Goal: Task Accomplishment & Management: Complete application form

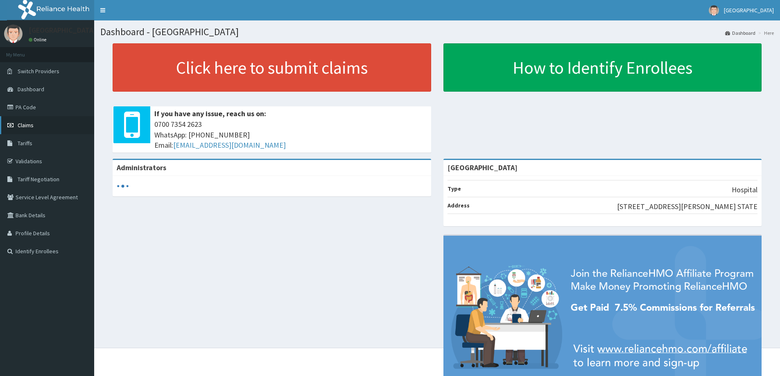
click at [26, 128] on span "Claims" at bounding box center [26, 125] width 16 height 7
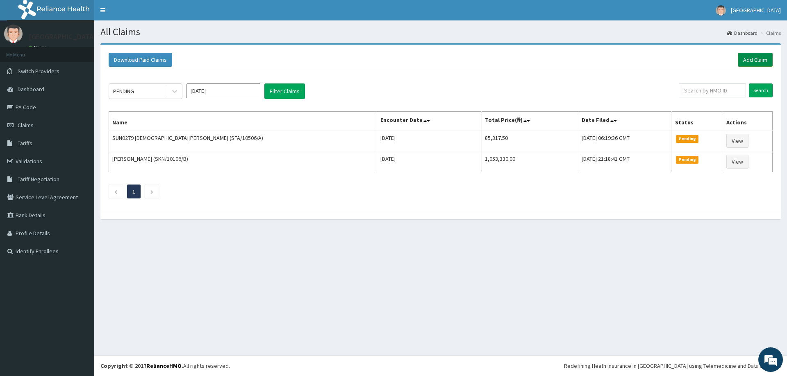
click at [748, 61] on link "Add Claim" at bounding box center [754, 60] width 35 height 14
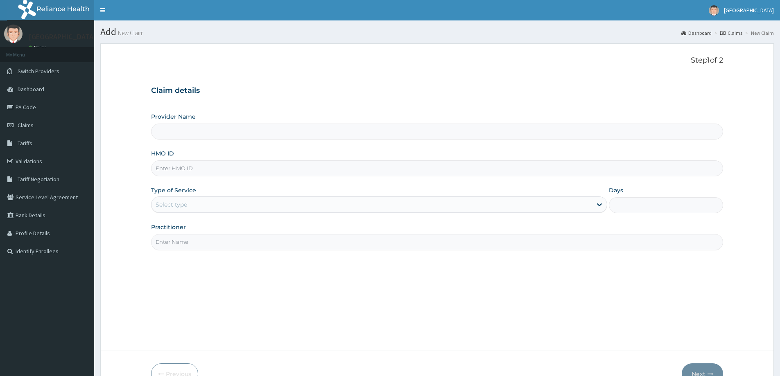
click at [178, 169] on input "HMO ID" at bounding box center [437, 169] width 572 height 16
type input "[GEOGRAPHIC_DATA]"
type input "STZ/10116/D"
click at [171, 207] on div "Select type" at bounding box center [172, 205] width 32 height 8
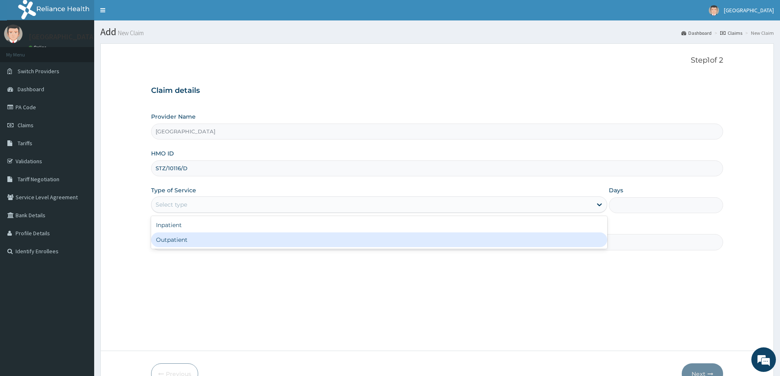
click at [181, 245] on div "Outpatient" at bounding box center [379, 240] width 456 height 15
type input "1"
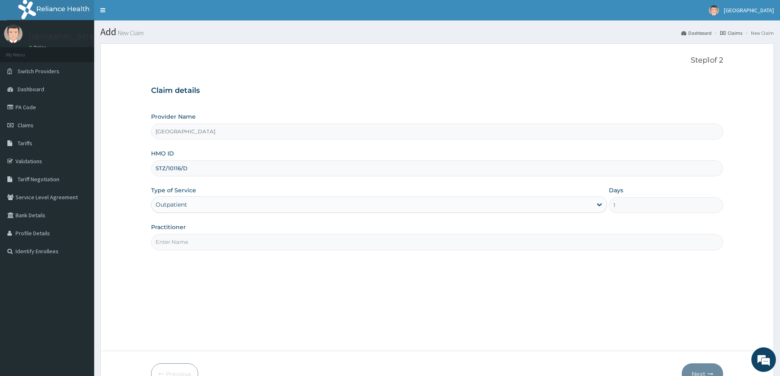
click at [182, 250] on input "Practitioner" at bounding box center [437, 242] width 572 height 16
type input "DR. GOKANA [PERSON_NAME]"
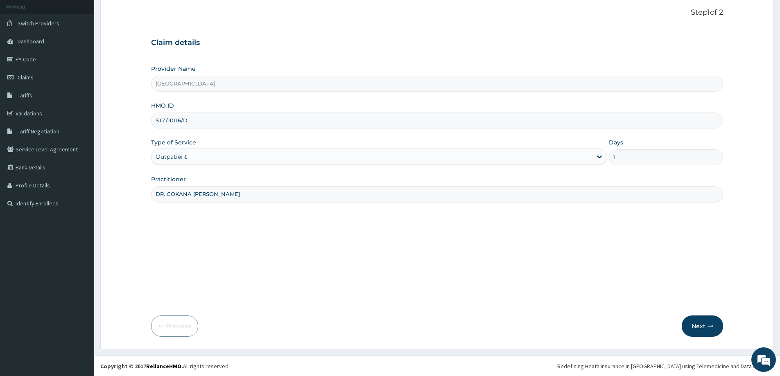
scroll to position [48, 0]
click at [700, 332] on button "Next" at bounding box center [702, 325] width 41 height 21
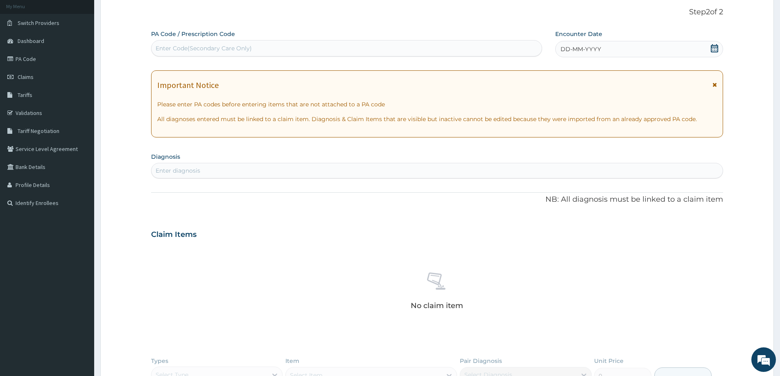
click at [577, 45] on span "DD-MM-YYYY" at bounding box center [581, 49] width 41 height 8
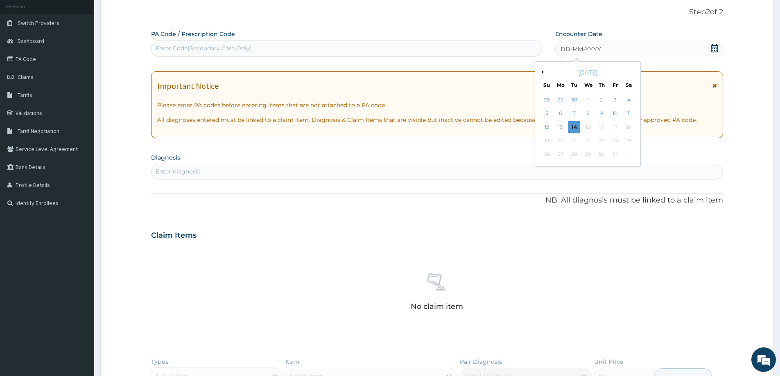
click at [542, 70] on button "Previous Month" at bounding box center [541, 72] width 4 height 4
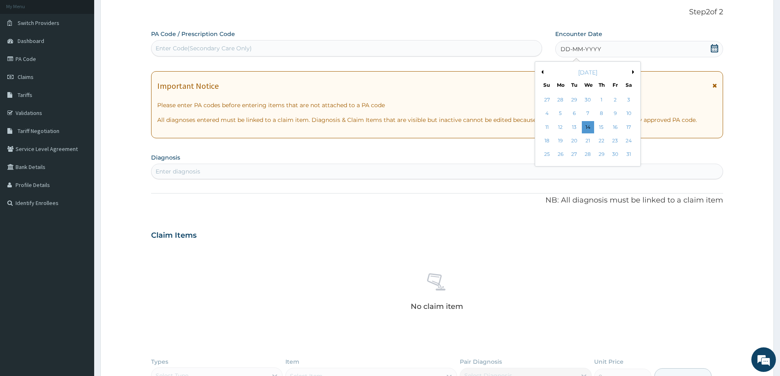
click at [542, 70] on button "Previous Month" at bounding box center [541, 72] width 4 height 4
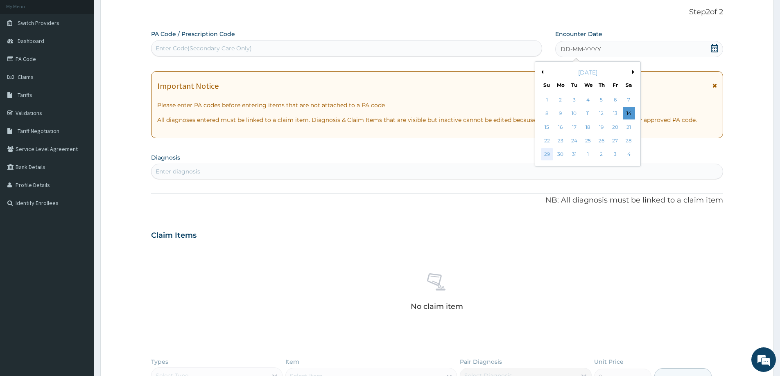
click at [549, 153] on div "29" at bounding box center [547, 155] width 12 height 12
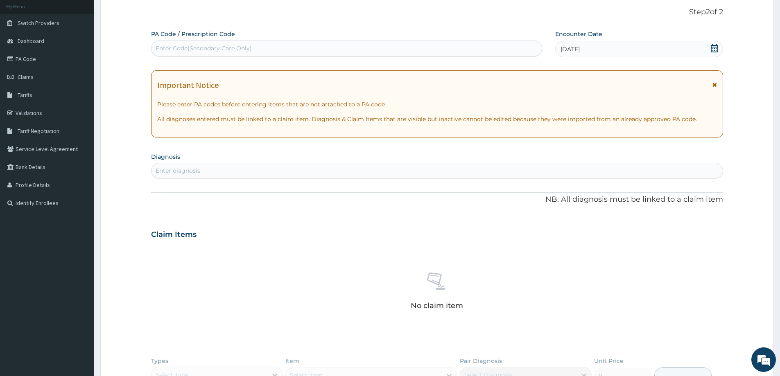
click at [427, 170] on div "Enter diagnosis" at bounding box center [437, 170] width 571 height 13
type input "MALARIA"
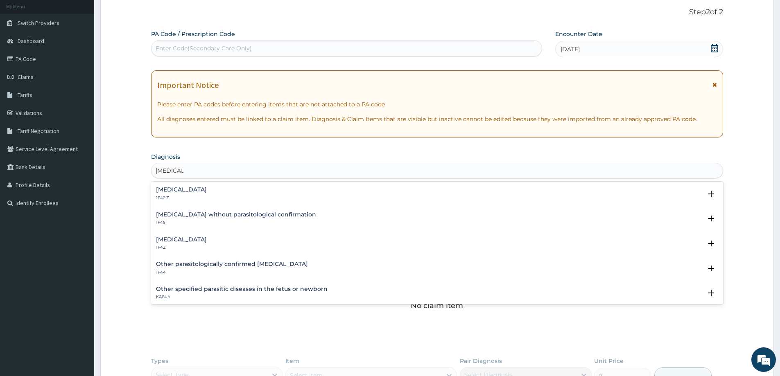
click at [187, 243] on div "Malaria, unspecified 1F4Z" at bounding box center [181, 244] width 51 height 14
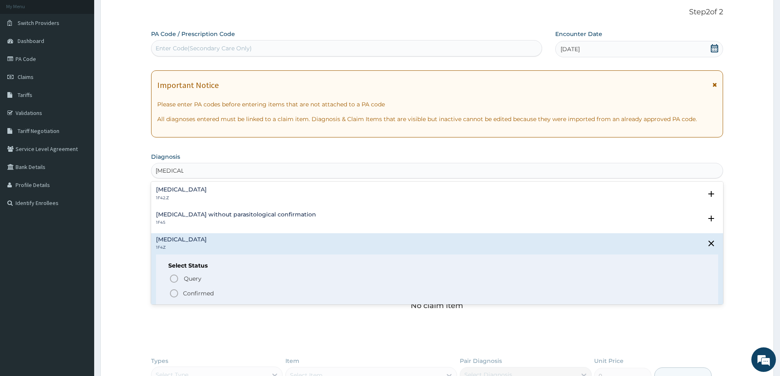
click at [202, 294] on p "Confirmed" at bounding box center [198, 294] width 31 height 8
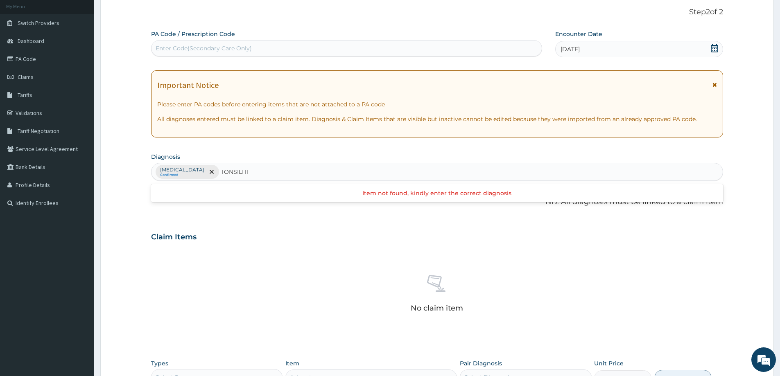
type input "TONSILITIS"
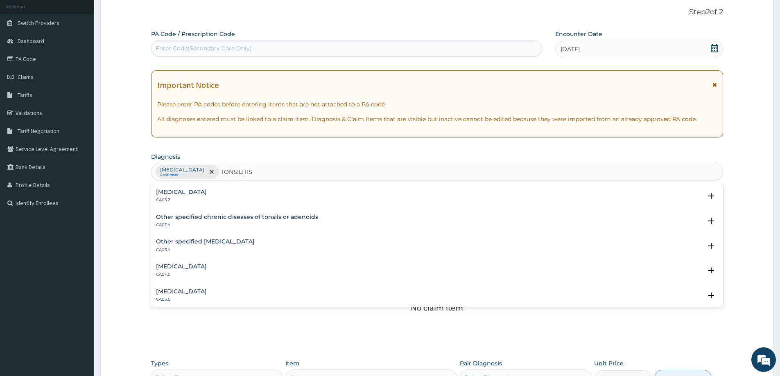
click at [205, 191] on h4 "Acute tonsillitis, unspecified" at bounding box center [181, 192] width 51 height 6
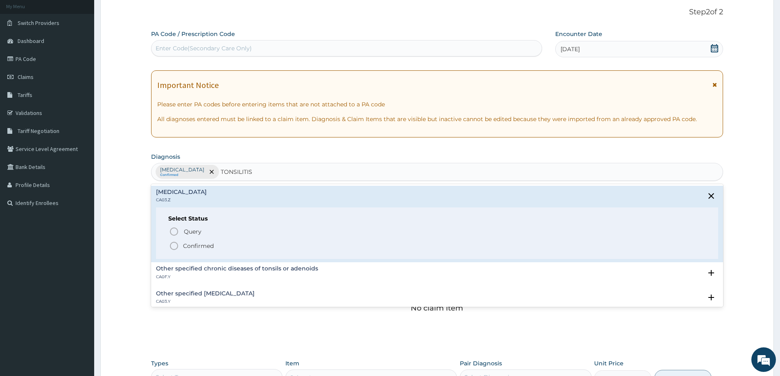
click at [194, 245] on p "Confirmed" at bounding box center [198, 246] width 31 height 8
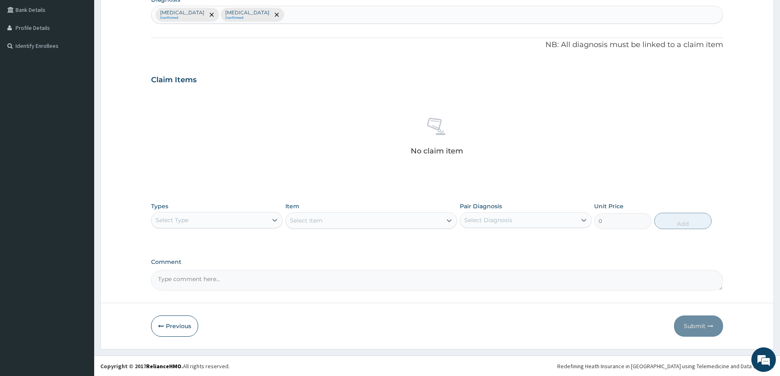
scroll to position [206, 0]
click at [248, 221] on div "Select Type" at bounding box center [210, 219] width 116 height 13
click at [201, 301] on div "Laboratory" at bounding box center [216, 299] width 131 height 15
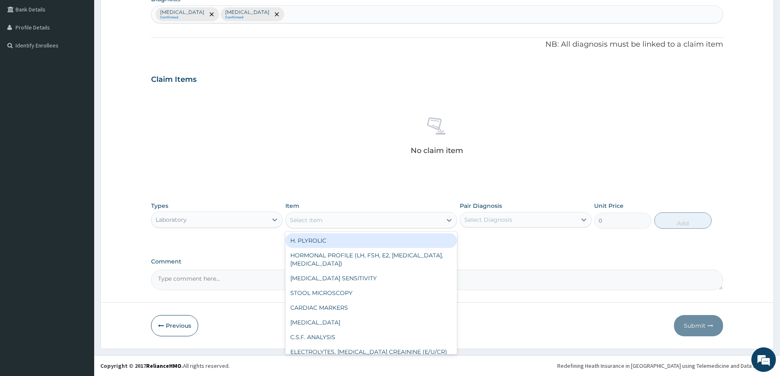
click at [340, 223] on div "Select Item" at bounding box center [364, 220] width 156 height 13
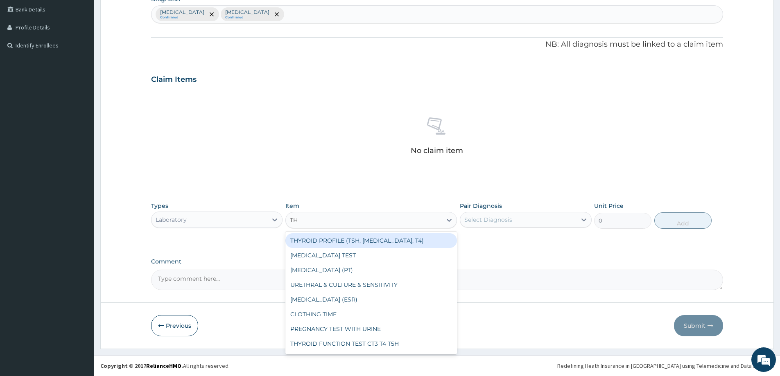
type input "THR"
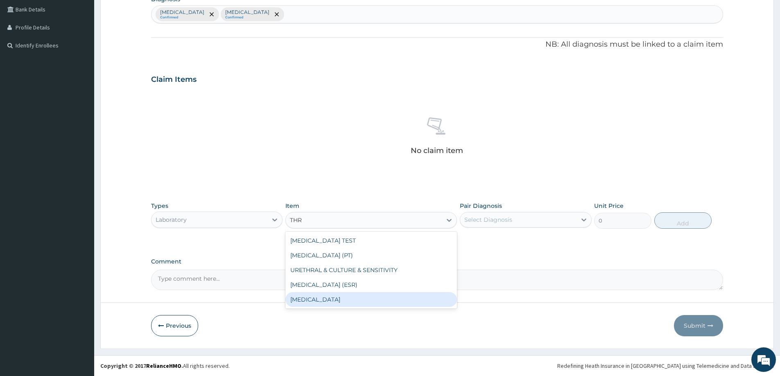
click at [338, 297] on div "THROAT SWAB" at bounding box center [372, 299] width 172 height 15
type input "5500"
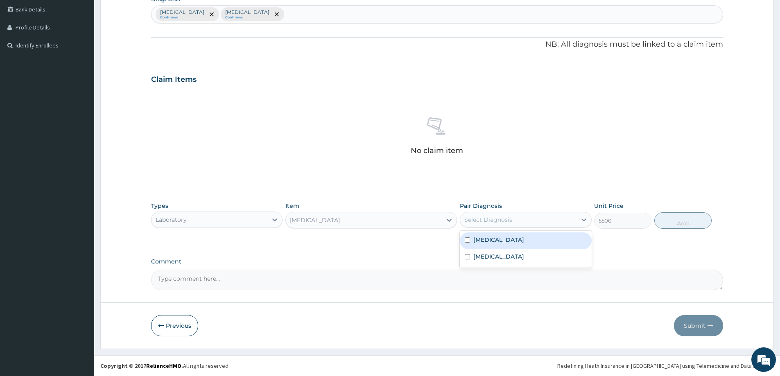
click at [467, 217] on div "Select Diagnosis" at bounding box center [489, 220] width 48 height 8
click at [501, 253] on label "Acute tonsillitis, unspecified" at bounding box center [499, 257] width 51 height 8
checkbox input "true"
click at [665, 225] on button "Add" at bounding box center [683, 221] width 57 height 16
type input "0"
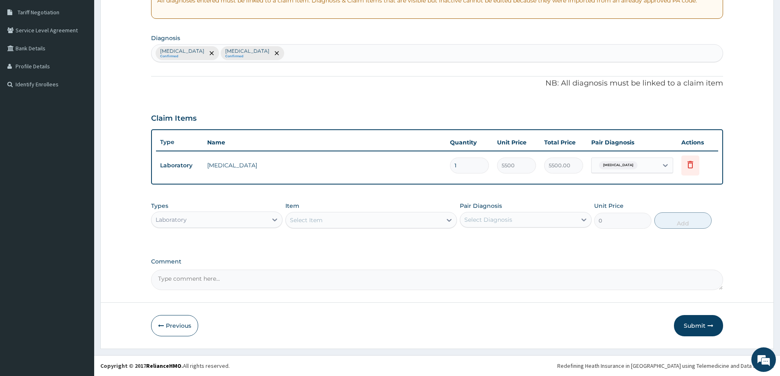
scroll to position [167, 0]
type input "10"
type input "55000.00"
drag, startPoint x: 478, startPoint y: 165, endPoint x: 447, endPoint y: 160, distance: 31.5
click at [447, 160] on td "10" at bounding box center [469, 166] width 47 height 24
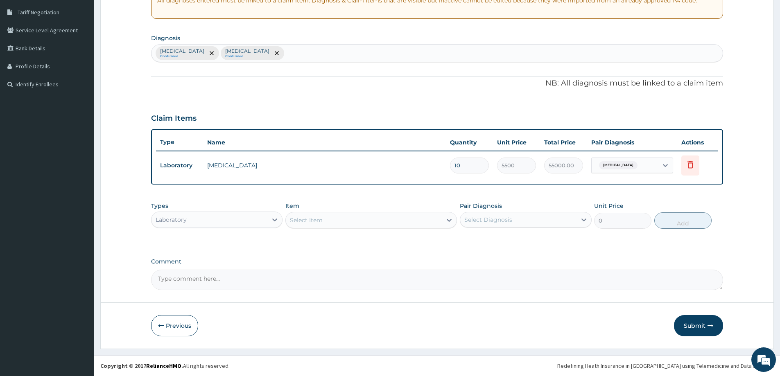
type input "1"
type input "5500.00"
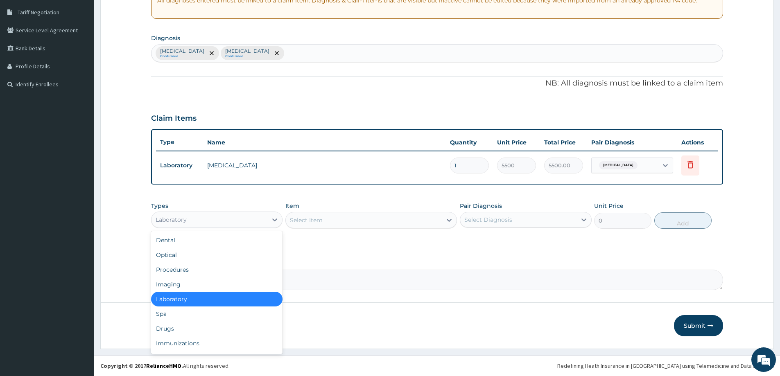
click at [228, 221] on div "Laboratory" at bounding box center [210, 219] width 116 height 13
click at [194, 335] on div "Drugs" at bounding box center [216, 329] width 131 height 15
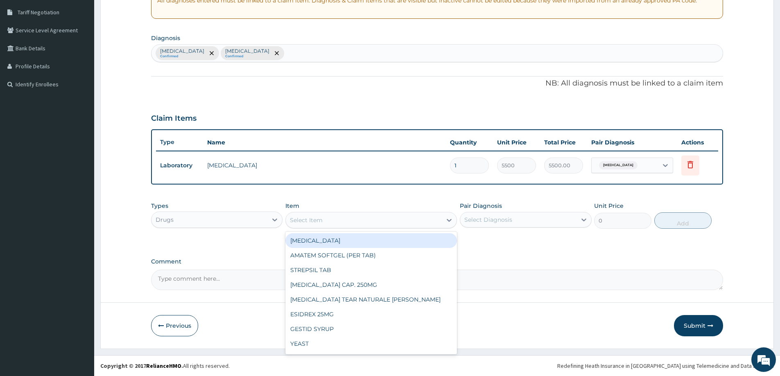
click at [325, 219] on div "Select Item" at bounding box center [364, 220] width 156 height 13
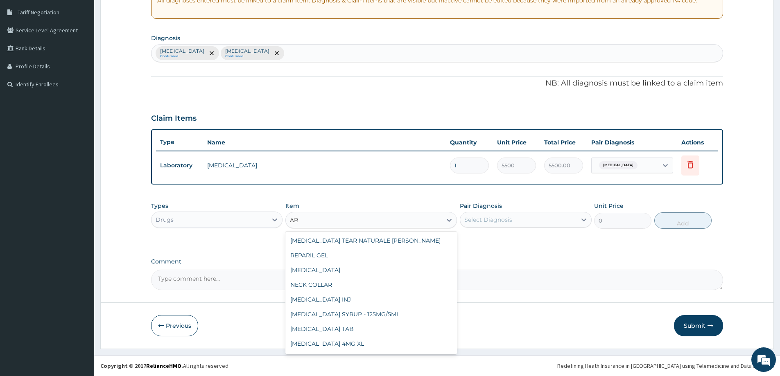
type input "ART"
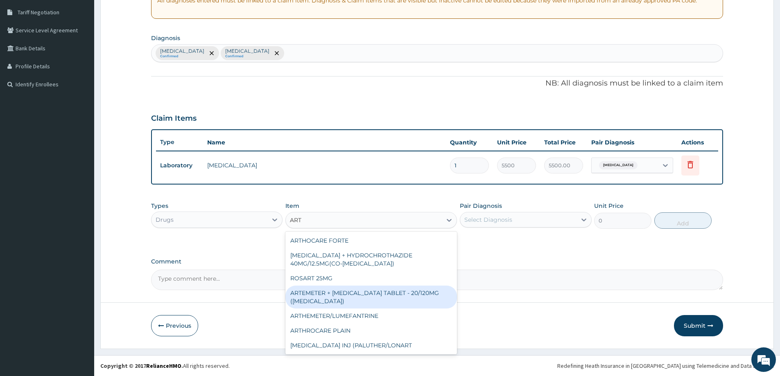
click at [364, 301] on div "ARTEMETER + LUMEFANTRINE TABLET - 20/120MG (COARTEM)" at bounding box center [372, 297] width 172 height 23
type input "120"
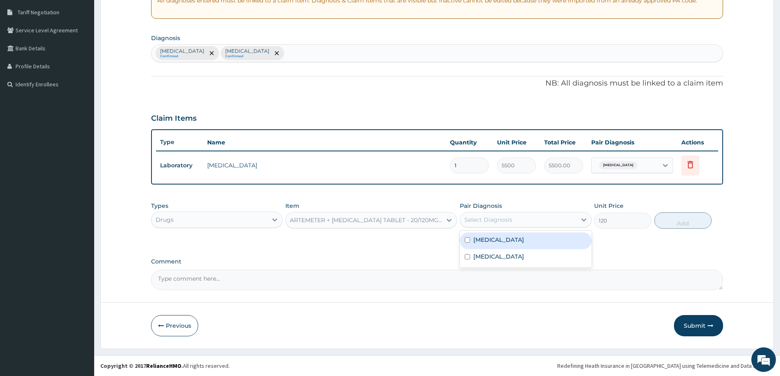
click at [513, 225] on div "Select Diagnosis" at bounding box center [518, 219] width 116 height 13
click at [521, 238] on label "Malaria, unspecified" at bounding box center [499, 240] width 51 height 8
checkbox input "true"
click at [679, 221] on button "Add" at bounding box center [683, 221] width 57 height 16
type input "0"
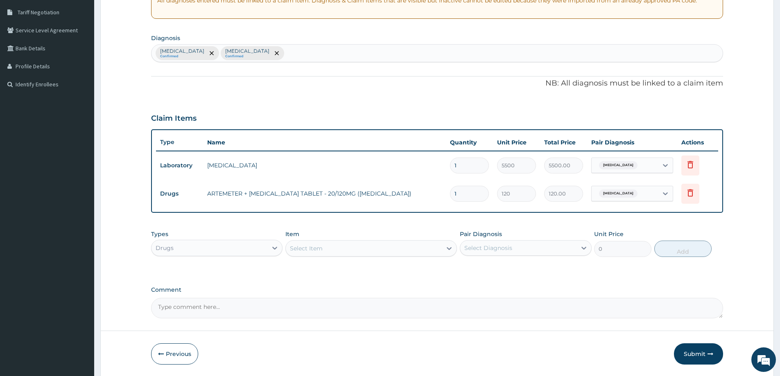
type input "18"
type input "2160.00"
type input "18"
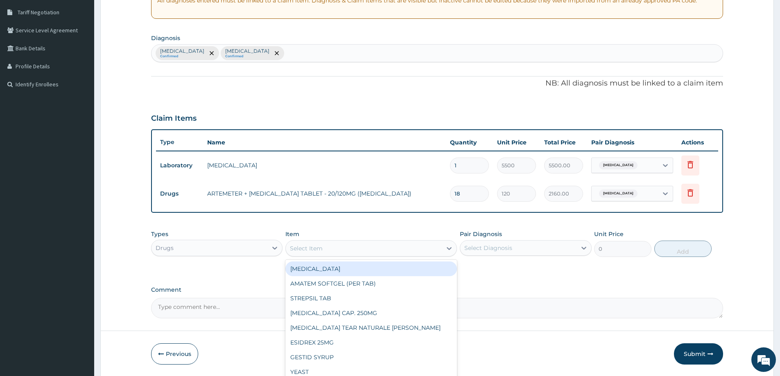
click at [360, 255] on div "Select Item" at bounding box center [364, 248] width 156 height 13
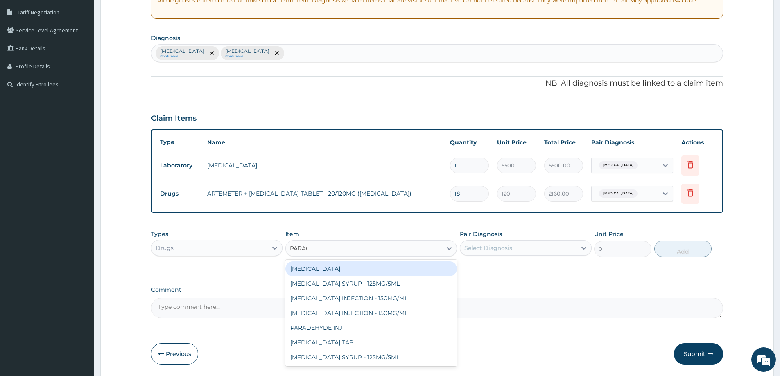
type input "PARACE"
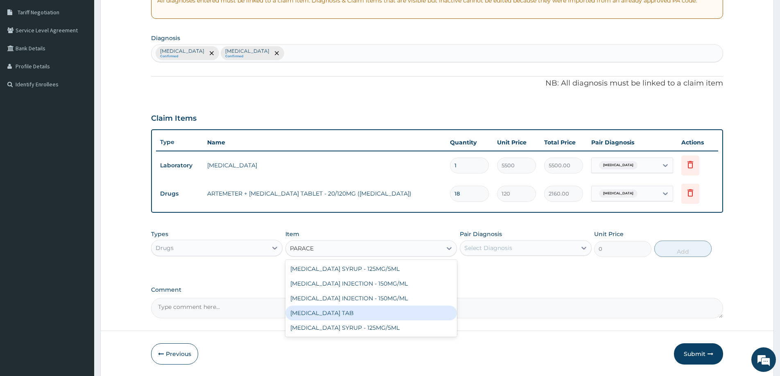
click at [356, 314] on div "PARACETAMOL TAB" at bounding box center [372, 313] width 172 height 15
type input "7.5"
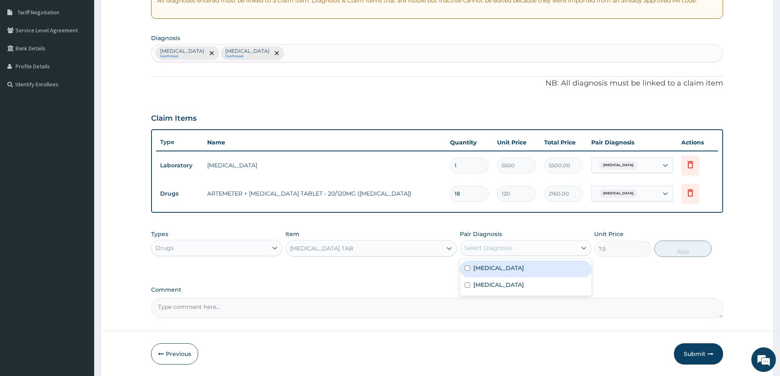
click at [476, 244] on div "Select Diagnosis" at bounding box center [489, 248] width 48 height 8
click at [493, 268] on label "Malaria, unspecified" at bounding box center [499, 268] width 51 height 8
checkbox input "true"
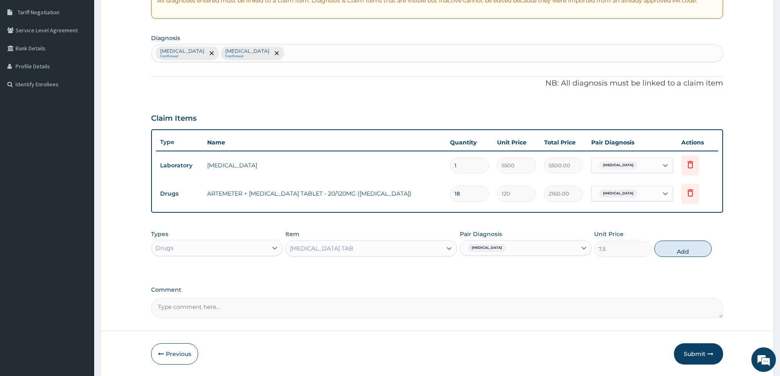
drag, startPoint x: 681, startPoint y: 247, endPoint x: 539, endPoint y: 239, distance: 141.9
click at [681, 247] on button "Add" at bounding box center [683, 249] width 57 height 16
type input "0"
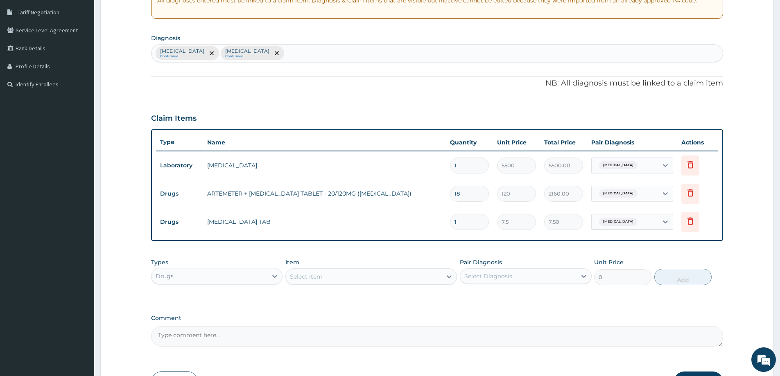
drag, startPoint x: 472, startPoint y: 227, endPoint x: 388, endPoint y: 231, distance: 84.5
click at [388, 231] on tr "Drugs PARACETAMOL TAB 1 7.5 7.50 Malaria, unspecified Delete" at bounding box center [437, 222] width 562 height 28
type input "6"
type input "45.00"
type input "6"
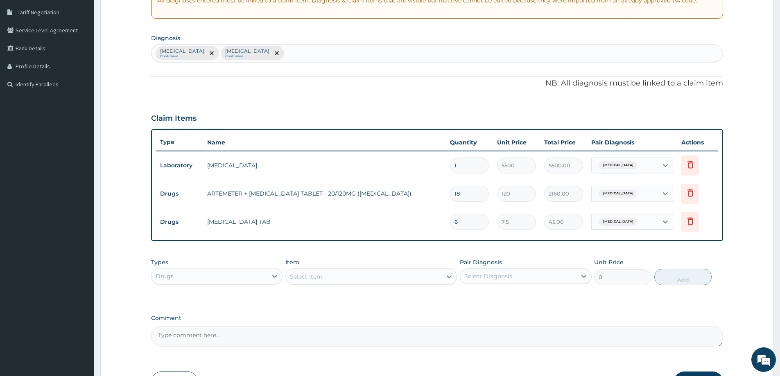
click at [335, 281] on div "Select Item" at bounding box center [364, 276] width 156 height 13
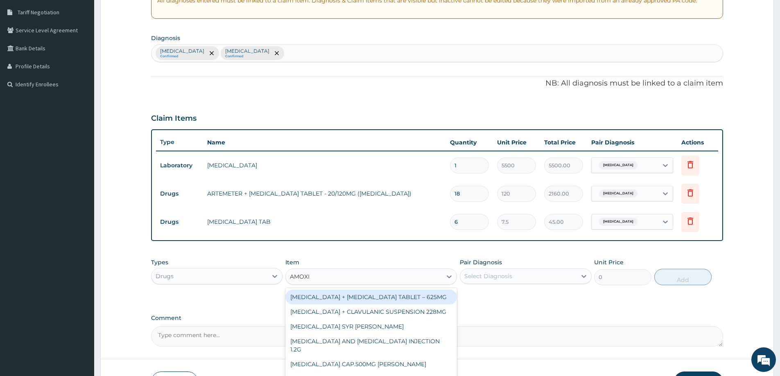
type input "AMOXIC"
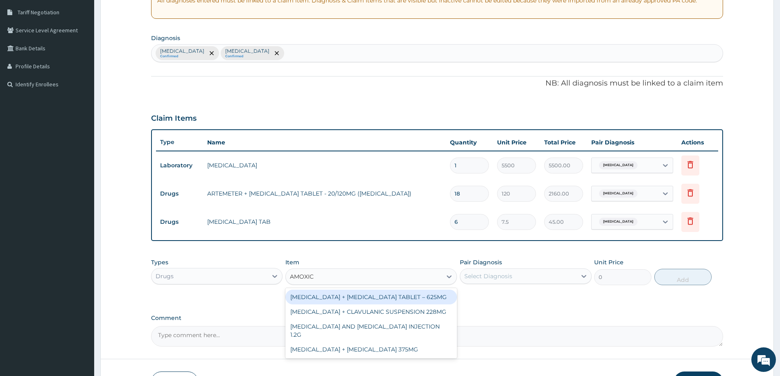
click at [444, 288] on div "AMOXICILLIN + CLAVULANIC ACID TABLET – 625MG AMOXICILLIN + CLAVULANIC SUSPENSIO…" at bounding box center [372, 323] width 172 height 70
click at [442, 297] on div "AMOXICILLIN + CLAVULANIC ACID TABLET – 625MG" at bounding box center [372, 297] width 172 height 15
type input "450"
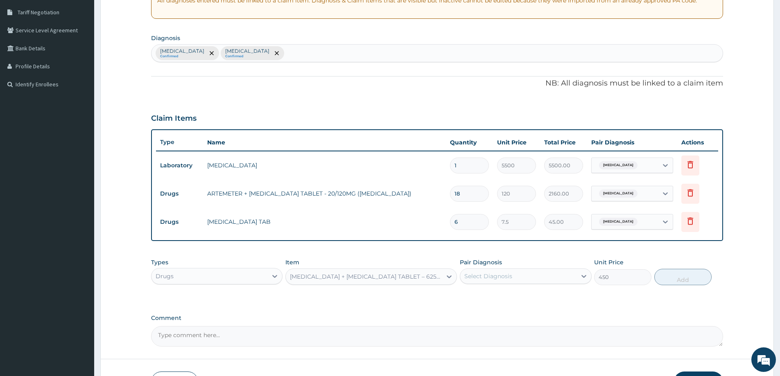
click at [514, 280] on div "Select Diagnosis" at bounding box center [518, 276] width 116 height 13
click at [514, 311] on label "Acute tonsillitis, unspecified" at bounding box center [499, 313] width 51 height 8
checkbox input "true"
click at [671, 281] on button "Add" at bounding box center [683, 277] width 57 height 16
type input "0"
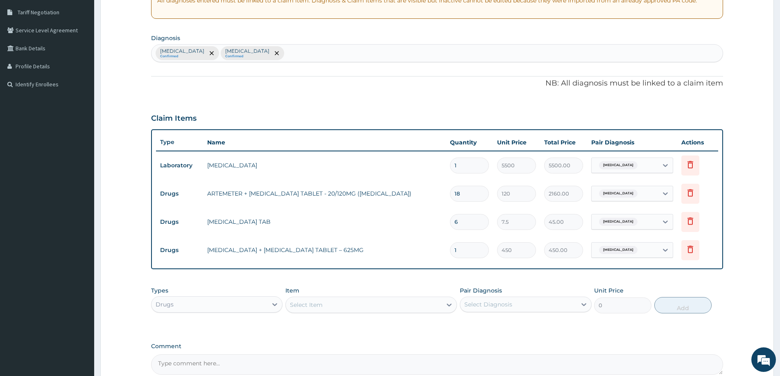
drag, startPoint x: 454, startPoint y: 249, endPoint x: 406, endPoint y: 254, distance: 48.6
click at [406, 254] on tr "Drugs AMOXICILLIN + CLAVULANIC ACID TABLET – 625MG 1 450 450.00 Acute tonsillit…" at bounding box center [437, 250] width 562 height 28
type input "5"
type input "2250.00"
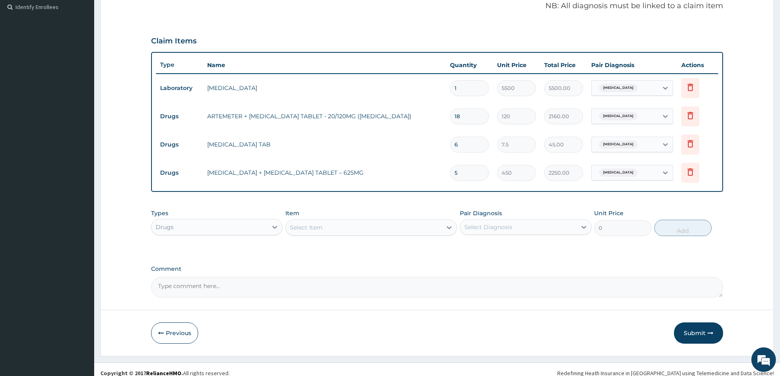
scroll to position [249, 0]
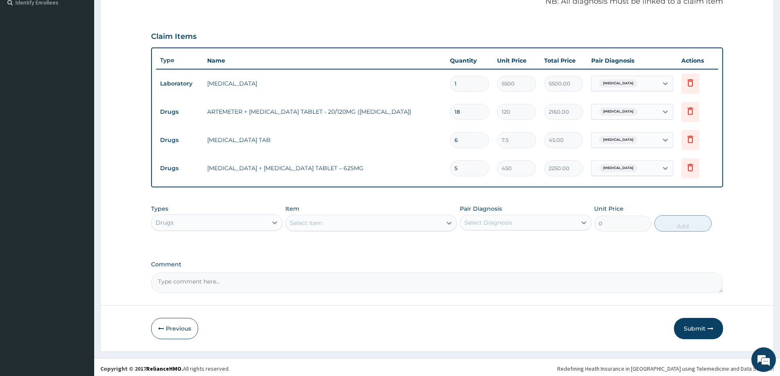
type input "5"
click at [209, 223] on div "Drugs" at bounding box center [210, 222] width 116 height 13
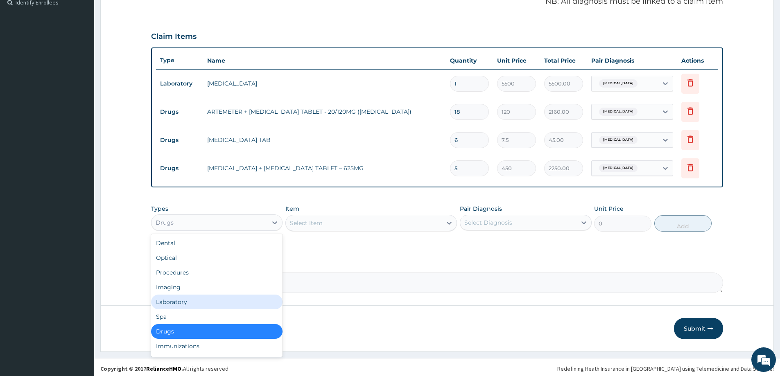
drag, startPoint x: 189, startPoint y: 302, endPoint x: 352, endPoint y: 284, distance: 164.0
click at [192, 302] on div "Laboratory" at bounding box center [216, 302] width 131 height 15
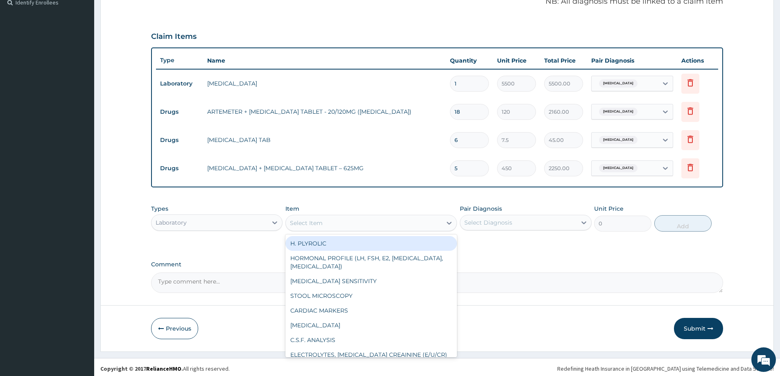
drag, startPoint x: 378, startPoint y: 229, endPoint x: 382, endPoint y: 224, distance: 7.0
click at [379, 229] on div "Select Item" at bounding box center [364, 223] width 156 height 13
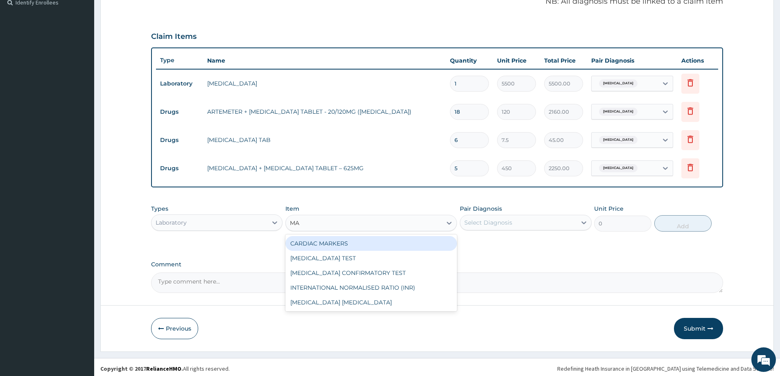
type input "MAL"
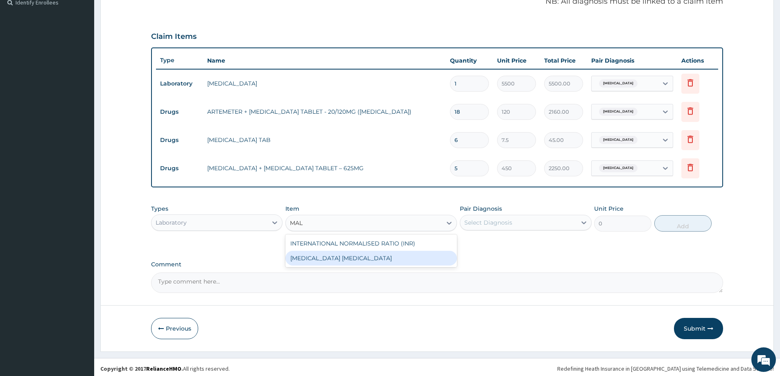
click at [398, 263] on div "MALARIA PARASITE" at bounding box center [372, 258] width 172 height 15
type input "800"
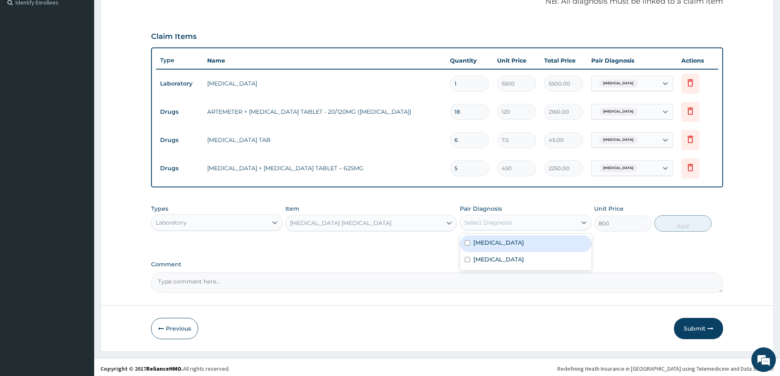
click at [527, 223] on div "Select Diagnosis" at bounding box center [518, 222] width 116 height 13
click at [520, 257] on label "Acute tonsillitis, unspecified" at bounding box center [499, 260] width 51 height 8
checkbox input "true"
click at [518, 244] on label "Malaria, unspecified" at bounding box center [499, 243] width 51 height 8
checkbox input "true"
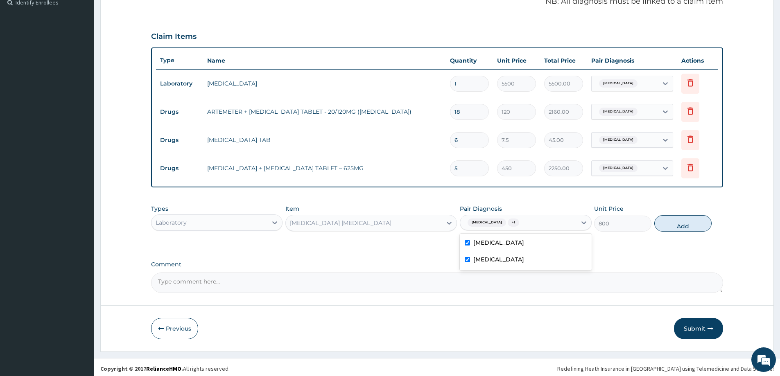
click at [683, 221] on button "Add" at bounding box center [683, 223] width 57 height 16
type input "0"
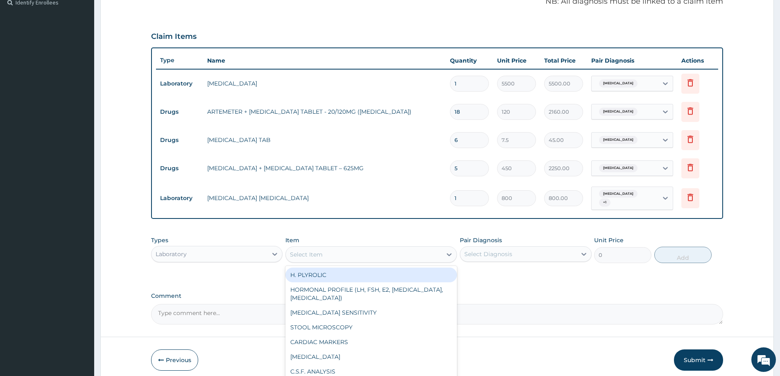
click at [301, 258] on div "Select Item" at bounding box center [306, 255] width 33 height 8
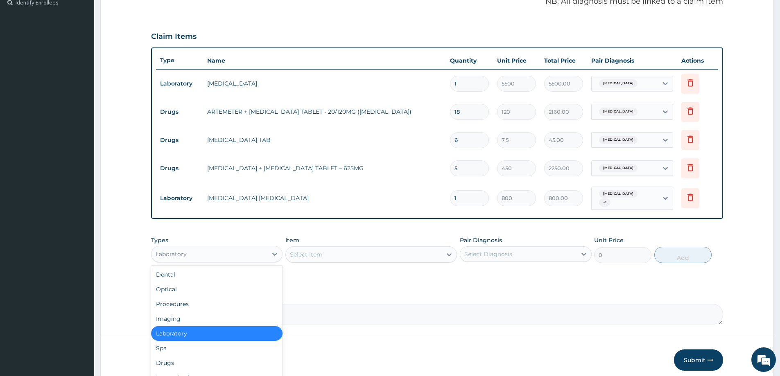
click at [261, 261] on div "Laboratory" at bounding box center [210, 254] width 116 height 13
click at [228, 298] on div "Procedures" at bounding box center [216, 304] width 131 height 15
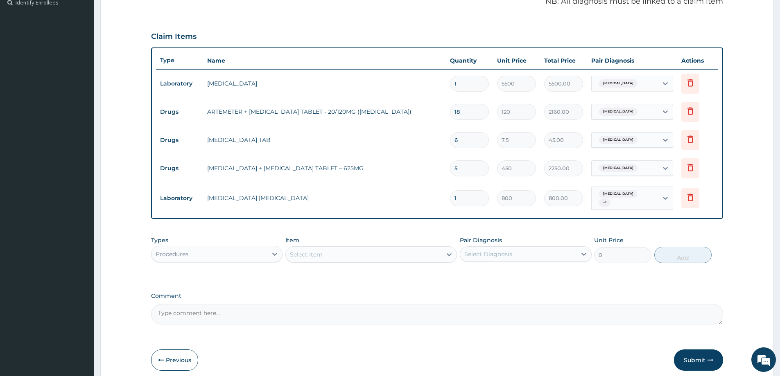
click at [326, 253] on div "Select Item" at bounding box center [364, 254] width 156 height 13
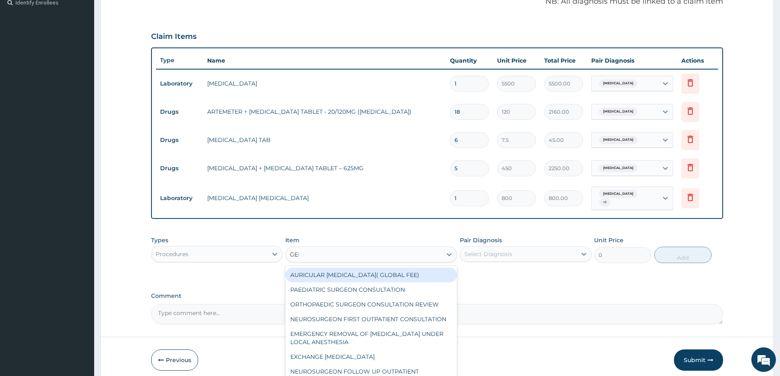
type input "GENE"
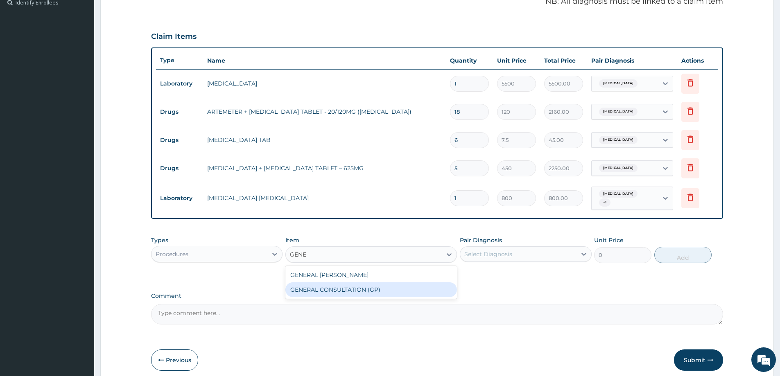
click at [345, 291] on div "GENERAL CONSULTATION (GP)" at bounding box center [372, 290] width 172 height 15
type input "1500"
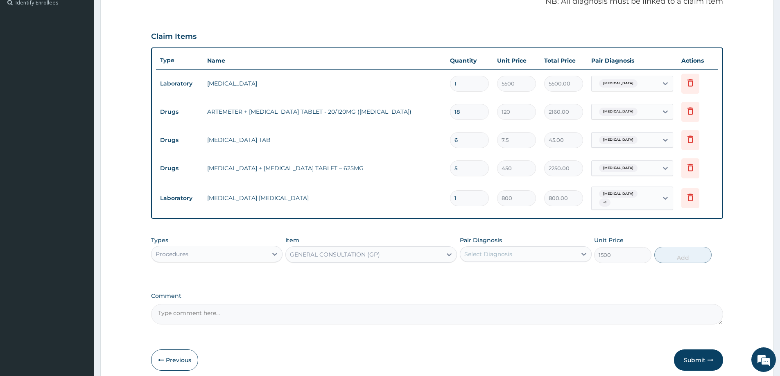
click at [520, 251] on div "Select Diagnosis" at bounding box center [518, 254] width 116 height 13
click at [520, 270] on div "Malaria, unspecified" at bounding box center [525, 275] width 131 height 17
click at [527, 283] on div "Malaria, unspecified" at bounding box center [525, 275] width 131 height 17
click at [557, 277] on div "Malaria, unspecified" at bounding box center [525, 275] width 131 height 17
checkbox input "true"
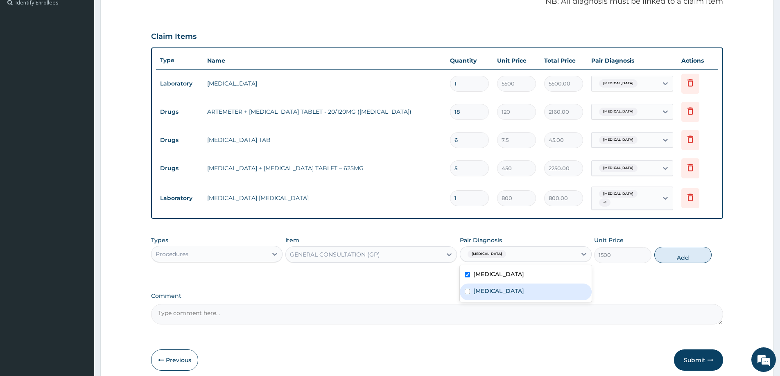
click at [524, 291] on label "Acute tonsillitis, unspecified" at bounding box center [499, 291] width 51 height 8
checkbox input "true"
click at [667, 254] on button "Add" at bounding box center [683, 255] width 57 height 16
type input "0"
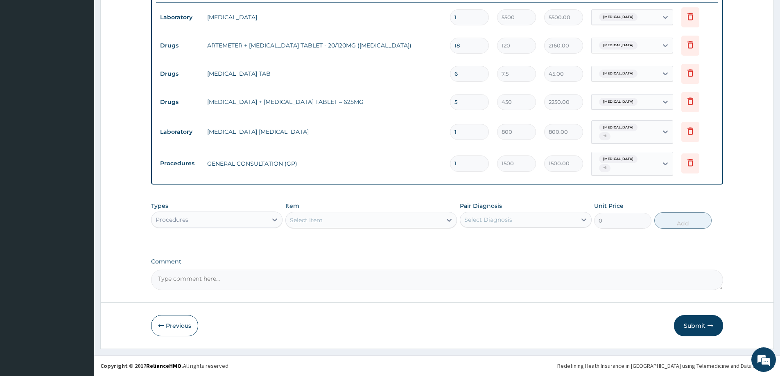
drag, startPoint x: 697, startPoint y: 327, endPoint x: 682, endPoint y: 269, distance: 59.8
click at [697, 326] on button "Submit" at bounding box center [698, 325] width 49 height 21
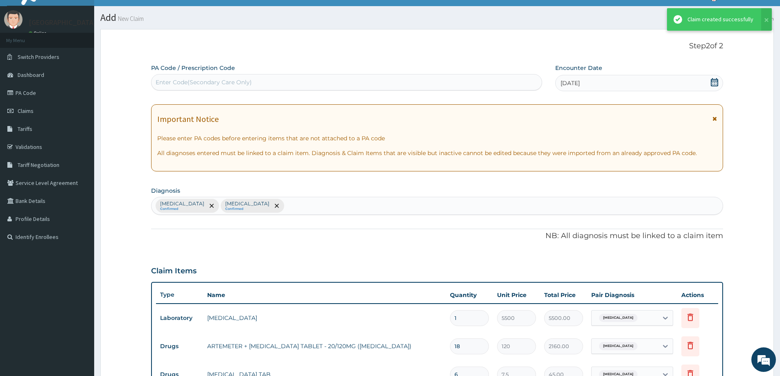
scroll to position [315, 0]
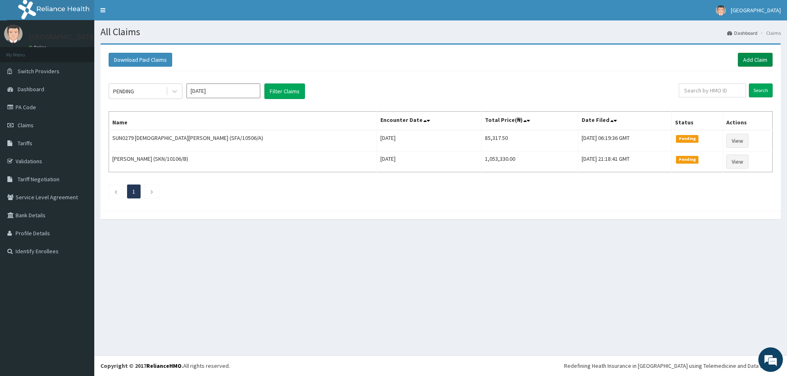
click at [746, 56] on link "Add Claim" at bounding box center [754, 60] width 35 height 14
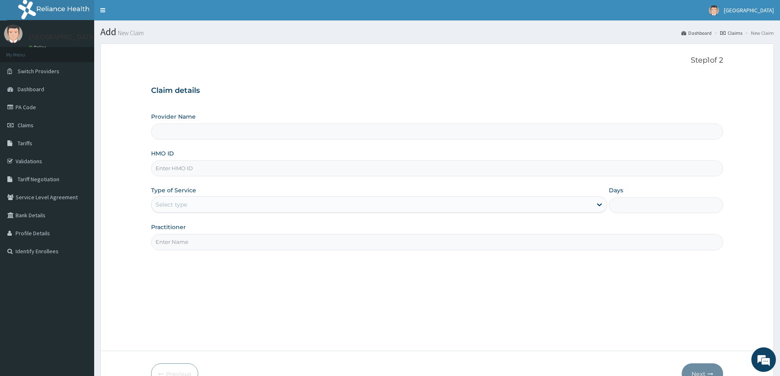
type input "[GEOGRAPHIC_DATA]"
click at [180, 172] on input "HMO ID" at bounding box center [437, 169] width 572 height 16
type input "STZ/10116/B"
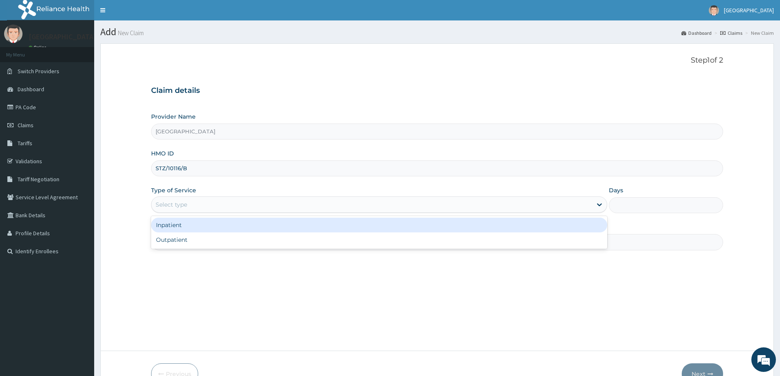
click at [188, 200] on div "Select type" at bounding box center [372, 204] width 441 height 13
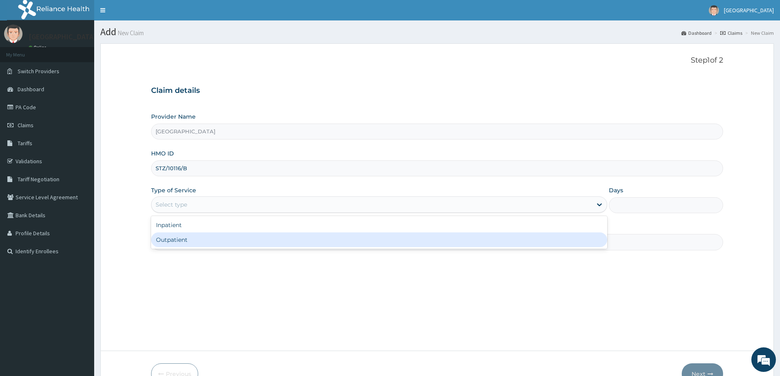
click at [179, 243] on div "Outpatient" at bounding box center [379, 240] width 456 height 15
type input "1"
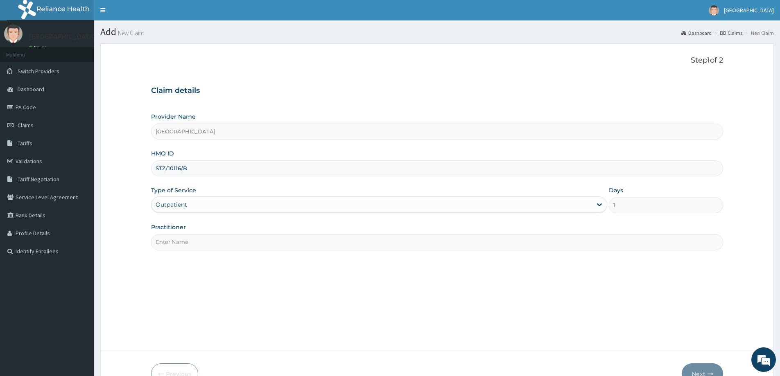
click at [188, 242] on input "Practitioner" at bounding box center [437, 242] width 572 height 16
type input "DR. GOKANA MICHAEL"
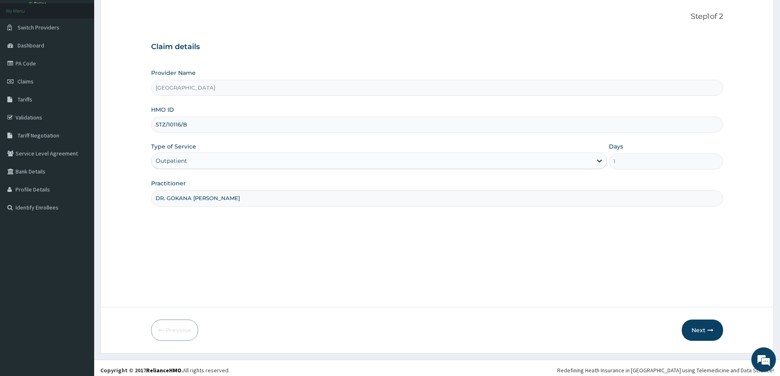
scroll to position [48, 0]
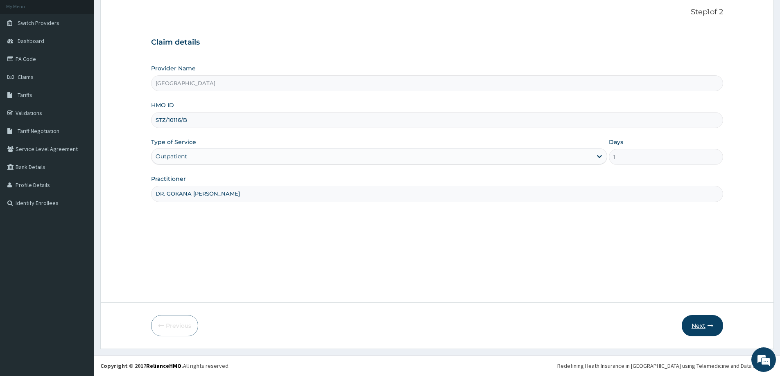
click at [700, 326] on button "Next" at bounding box center [702, 325] width 41 height 21
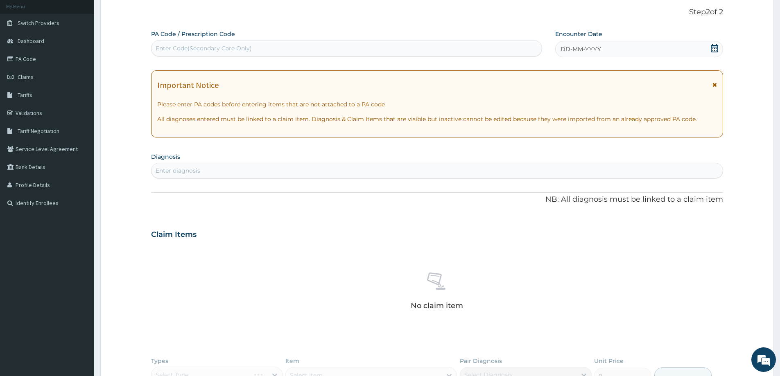
click at [587, 52] on span "DD-MM-YYYY" at bounding box center [581, 49] width 41 height 8
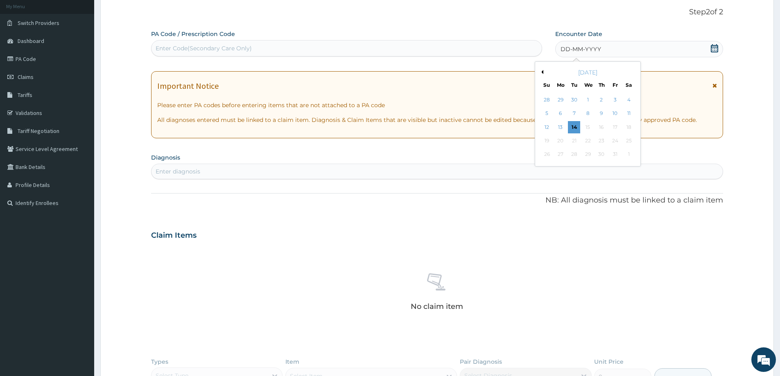
click at [543, 72] on button "Previous Month" at bounding box center [541, 72] width 4 height 4
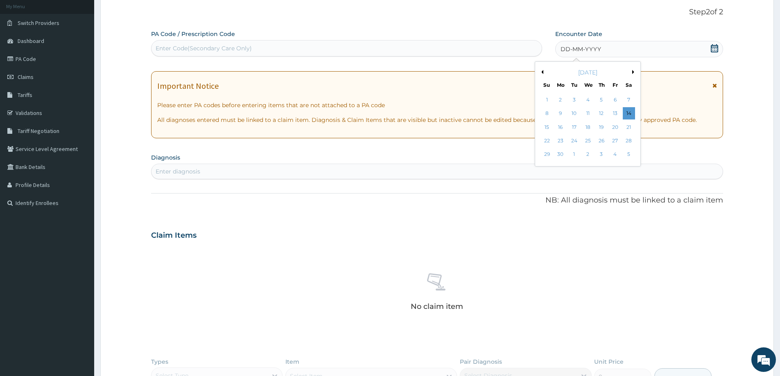
click at [543, 72] on button "Previous Month" at bounding box center [541, 72] width 4 height 4
click at [542, 72] on button "Previous Month" at bounding box center [541, 72] width 4 height 4
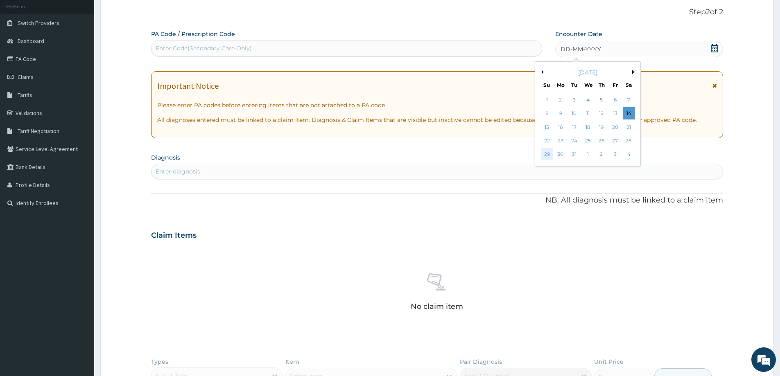
click at [543, 156] on div "29" at bounding box center [547, 155] width 12 height 12
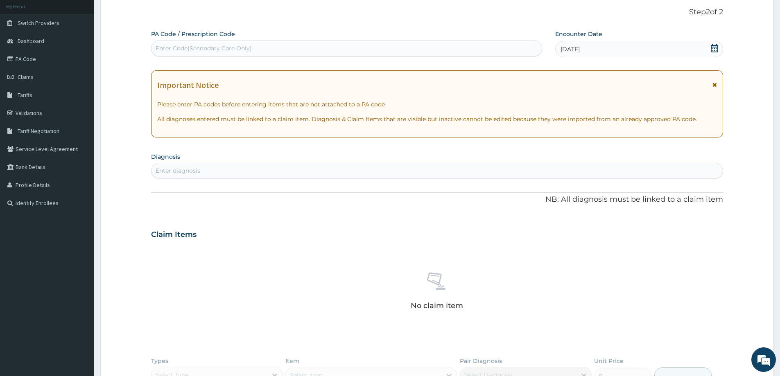
click at [240, 176] on div "Enter diagnosis" at bounding box center [437, 170] width 571 height 13
type input "MALARIA"
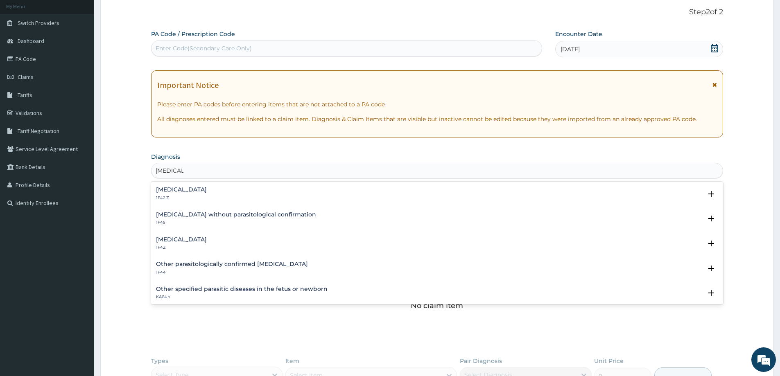
click at [181, 241] on h4 "Malaria, unspecified" at bounding box center [181, 240] width 51 height 6
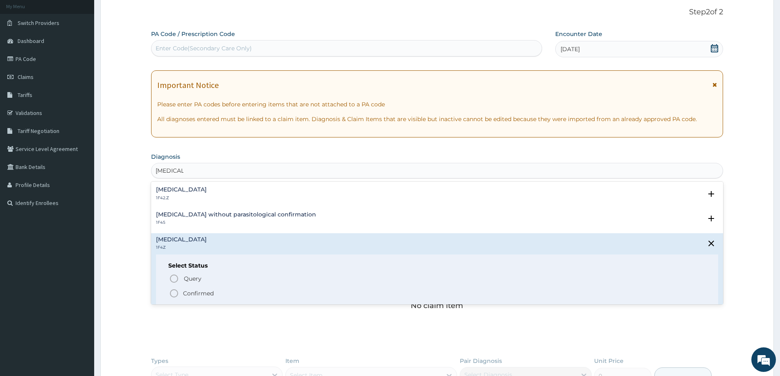
click at [206, 294] on p "Confirmed" at bounding box center [198, 294] width 31 height 8
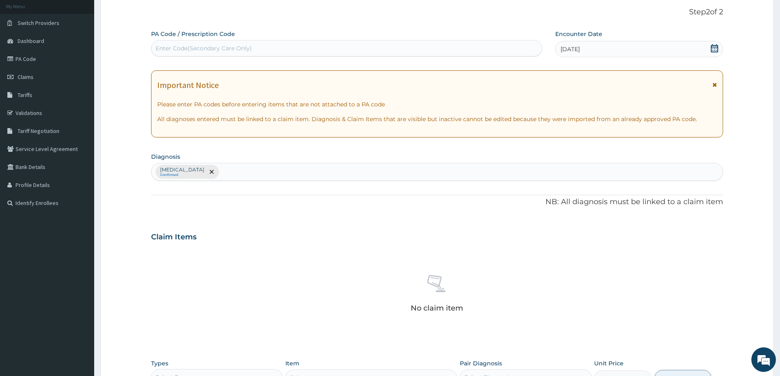
scroll to position [206, 0]
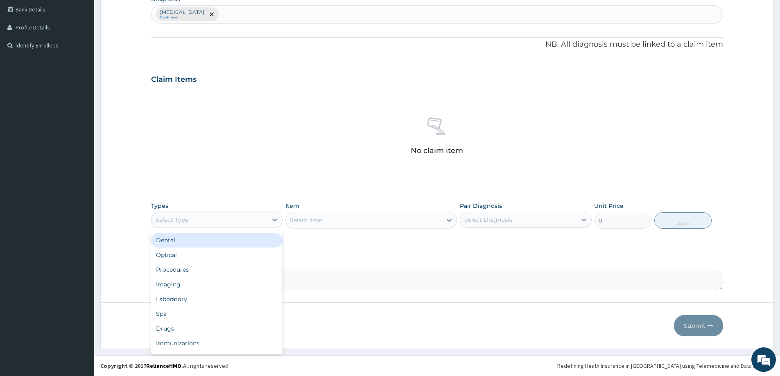
click at [224, 216] on div "Select Type" at bounding box center [210, 219] width 116 height 13
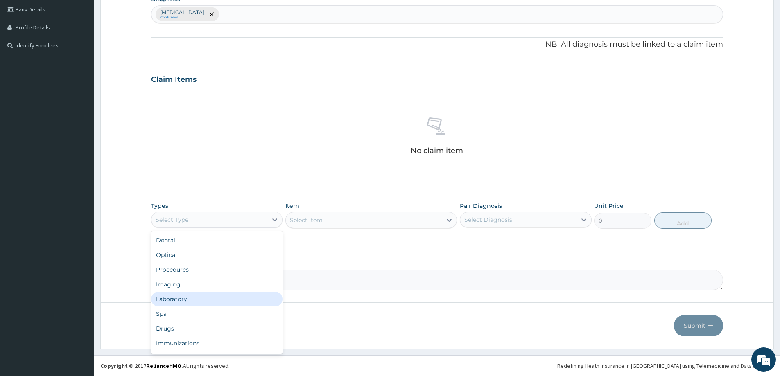
click at [213, 300] on div "Laboratory" at bounding box center [216, 299] width 131 height 15
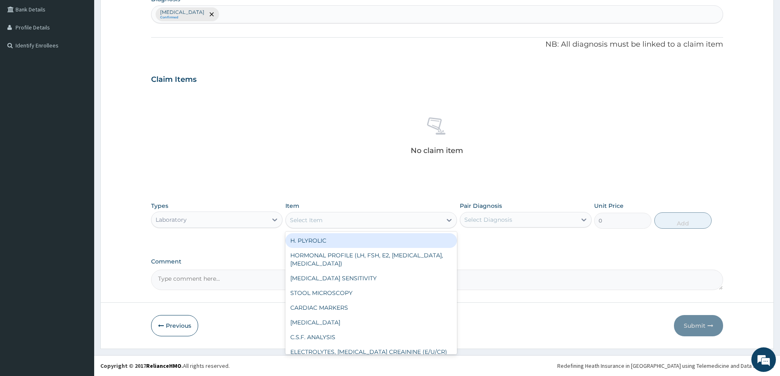
click at [347, 222] on div "Select Item" at bounding box center [364, 220] width 156 height 13
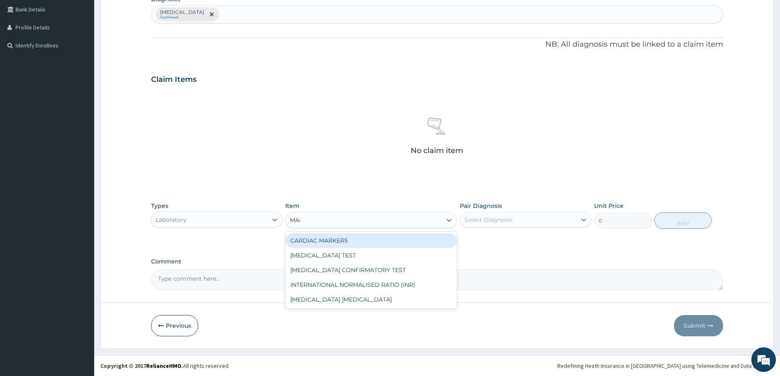
type input "MALA"
click at [360, 243] on div "MALARIA PARASITE" at bounding box center [372, 240] width 172 height 15
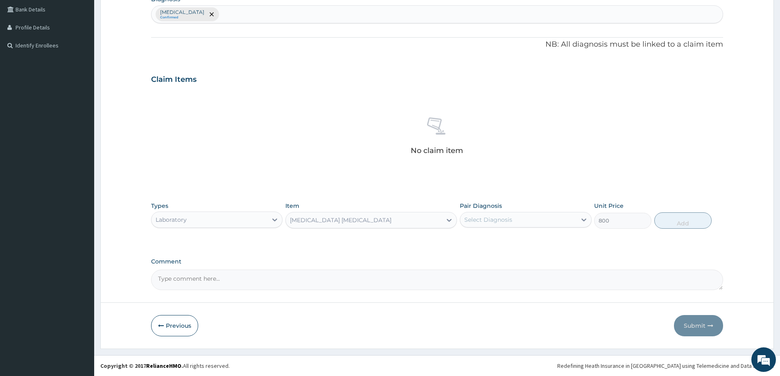
type input "800"
click at [518, 221] on div "Select Diagnosis" at bounding box center [518, 219] width 116 height 13
click at [524, 246] on div "Malaria, unspecified" at bounding box center [525, 241] width 131 height 17
checkbox input "true"
click at [685, 219] on button "Add" at bounding box center [683, 221] width 57 height 16
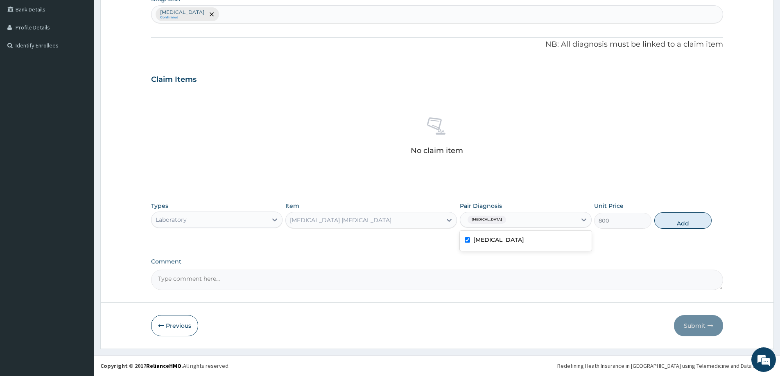
type input "0"
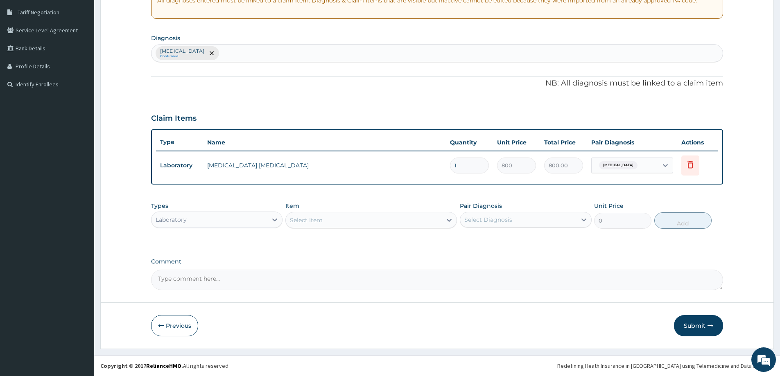
scroll to position [167, 0]
click at [327, 222] on div "Select Item" at bounding box center [364, 220] width 156 height 13
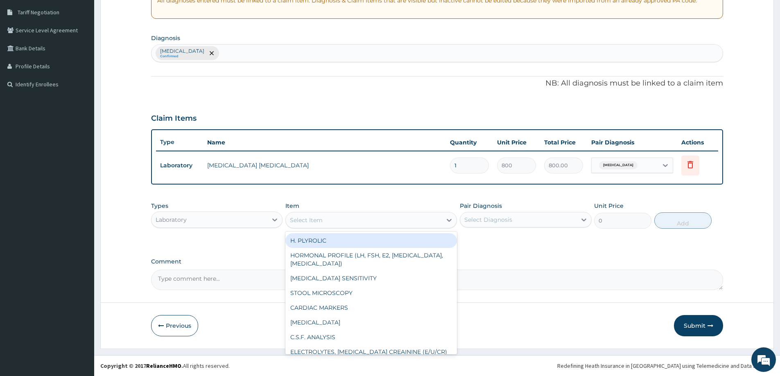
click at [252, 55] on div "Malaria, unspecified Confirmed" at bounding box center [437, 53] width 571 height 17
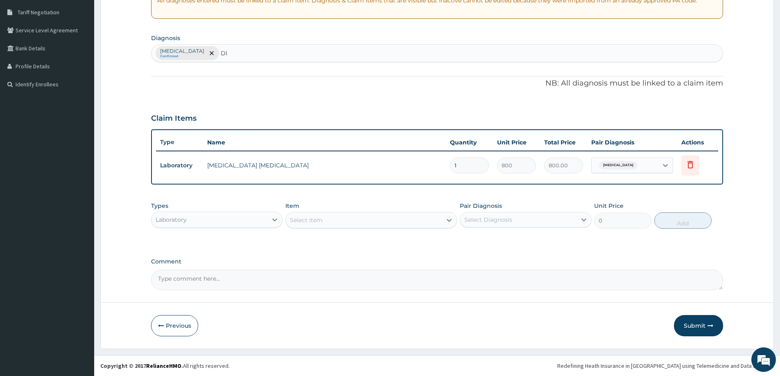
type input "D"
type input "GASTR"
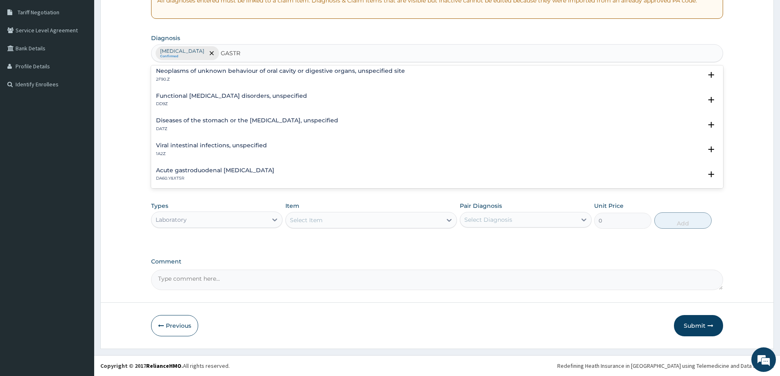
scroll to position [164, 0]
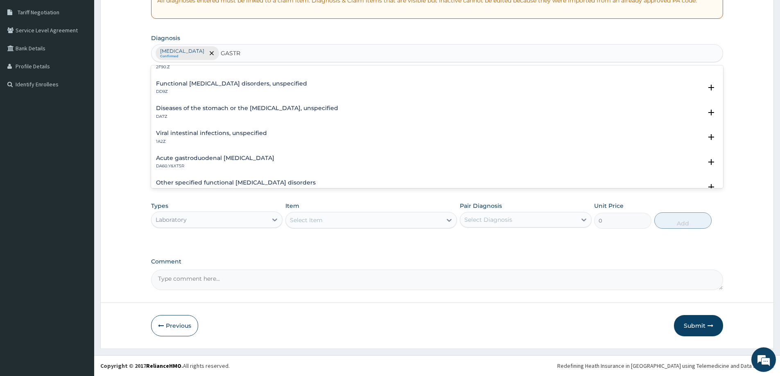
click at [210, 132] on h4 "Viral intestinal infections, unspecified" at bounding box center [211, 133] width 111 height 6
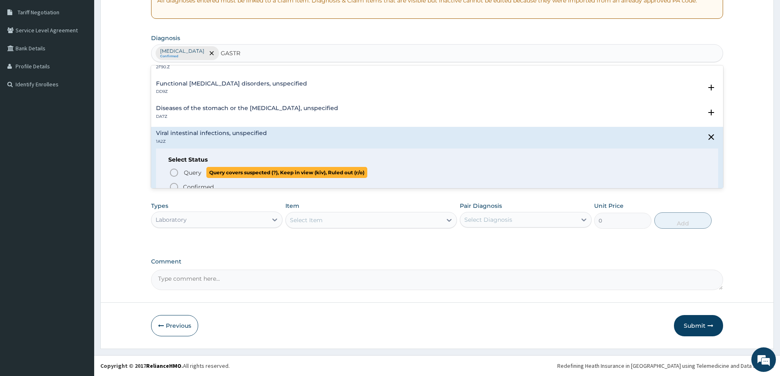
click at [195, 172] on span "Query" at bounding box center [193, 173] width 18 height 8
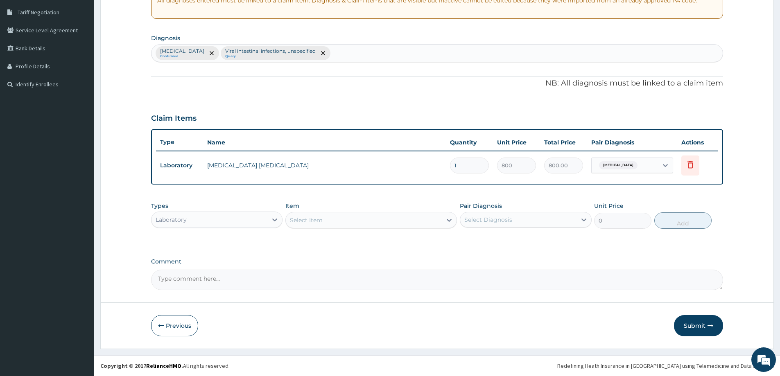
click at [316, 208] on div "Item Select Item" at bounding box center [372, 215] width 172 height 27
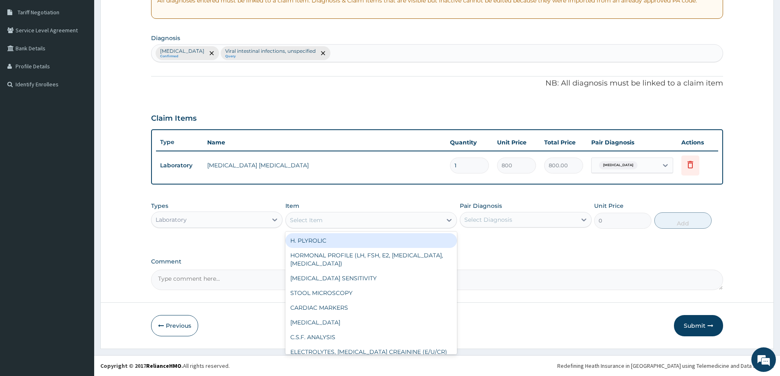
click at [323, 222] on div "Select Item" at bounding box center [364, 220] width 156 height 13
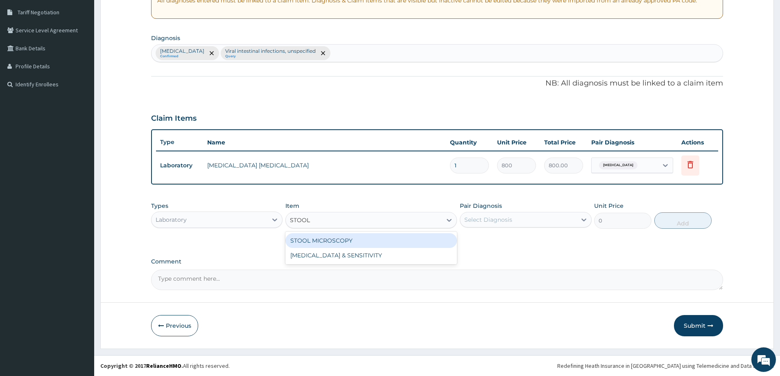
type input "STOOL M"
click at [338, 244] on div "STOOL MICROSCOPY" at bounding box center [372, 240] width 172 height 15
type input "500"
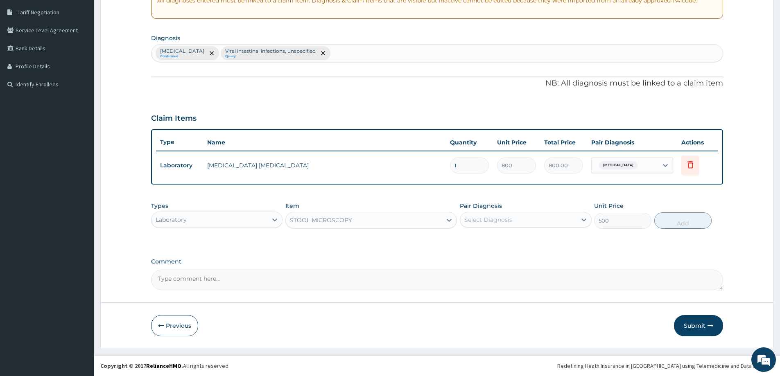
click at [493, 215] on div "Select Diagnosis" at bounding box center [518, 219] width 116 height 13
click at [521, 253] on label "Viral intestinal infections, unspecified" at bounding box center [529, 257] width 111 height 8
checkbox input "true"
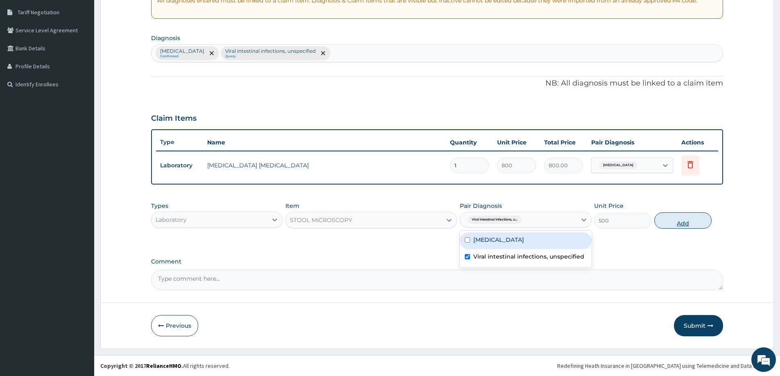
click at [669, 226] on button "Add" at bounding box center [683, 221] width 57 height 16
type input "0"
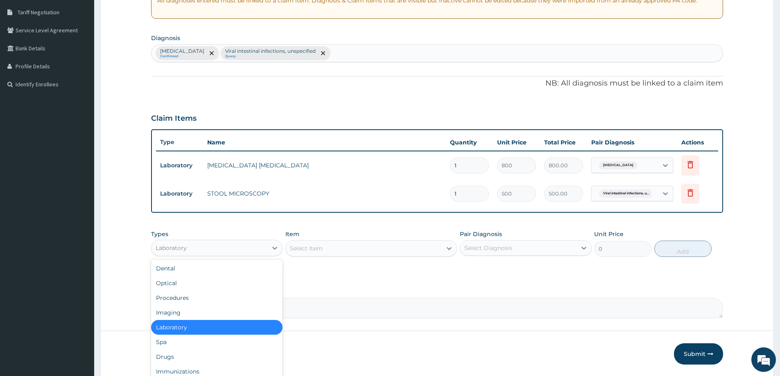
click at [249, 250] on div "Laboratory" at bounding box center [210, 248] width 116 height 13
click at [179, 355] on div "Drugs" at bounding box center [216, 357] width 131 height 15
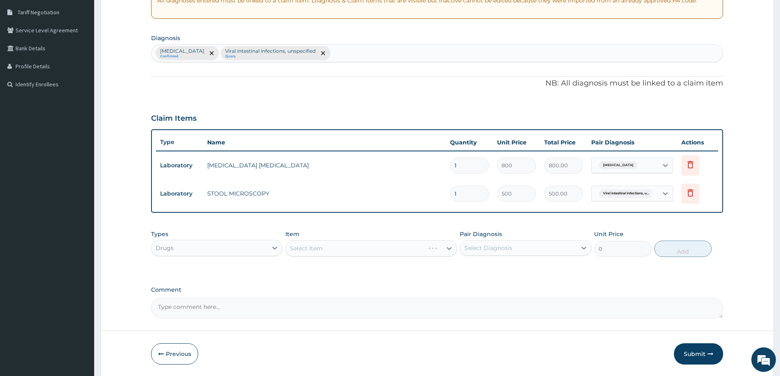
click at [360, 251] on div "Select Item" at bounding box center [372, 248] width 172 height 16
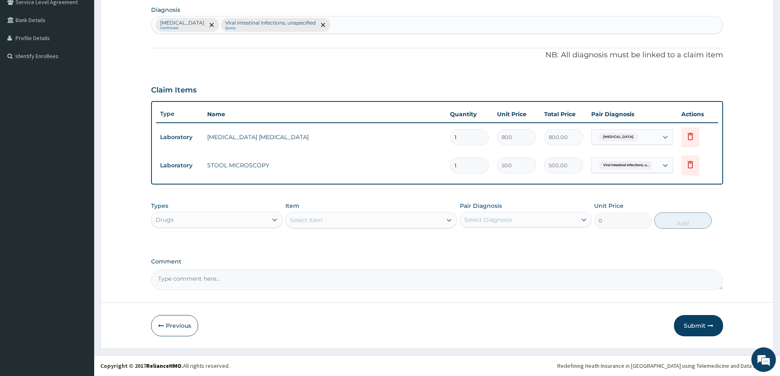
click at [406, 214] on div "Select Item" at bounding box center [364, 220] width 156 height 13
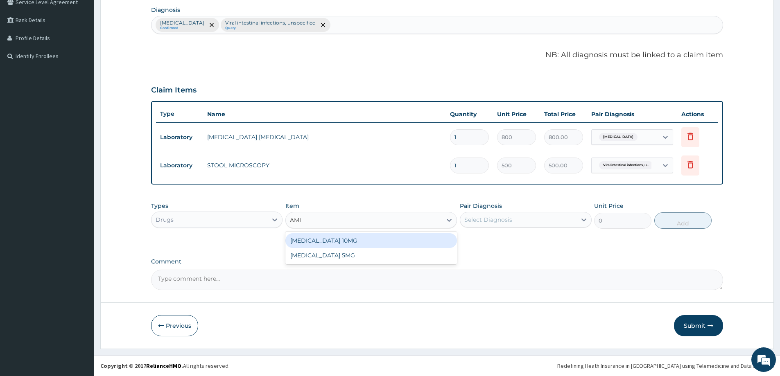
type input "AMLO"
click at [396, 239] on div "AMLODIPINE 10MG" at bounding box center [372, 240] width 172 height 15
type input "120"
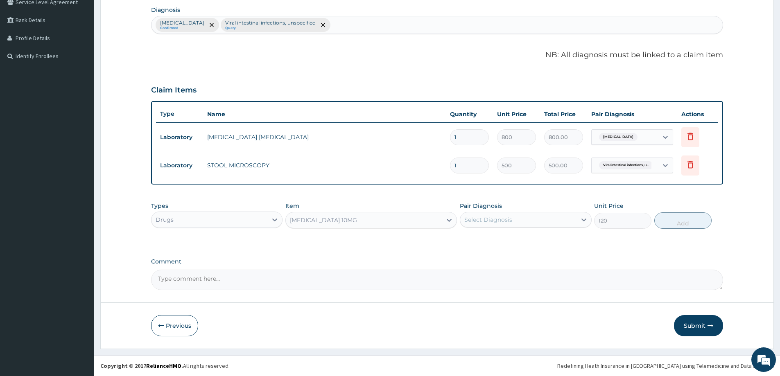
click at [533, 218] on div "Select Diagnosis" at bounding box center [518, 219] width 116 height 13
click at [524, 242] on label "Malaria, unspecified" at bounding box center [499, 240] width 51 height 8
checkbox input "true"
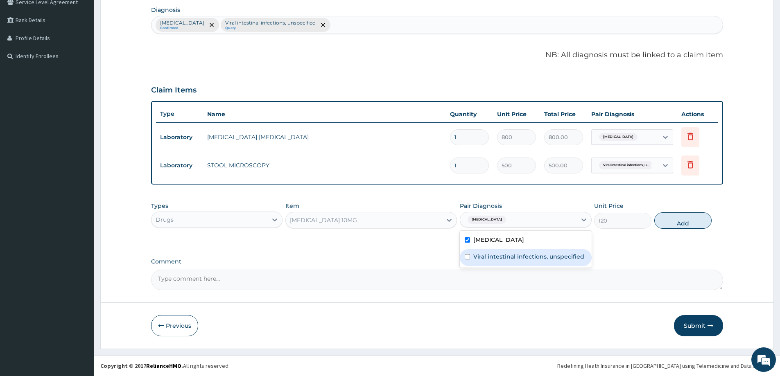
click at [525, 251] on div "Viral intestinal infections, unspecified" at bounding box center [525, 257] width 131 height 17
checkbox input "true"
click at [663, 226] on button "Add" at bounding box center [683, 221] width 57 height 16
type input "0"
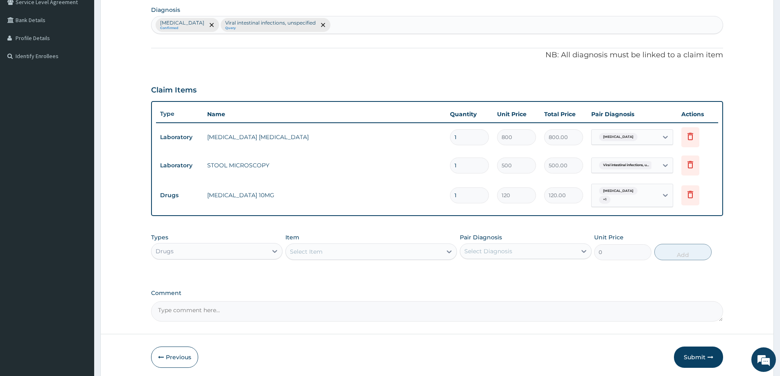
type input "10"
type input "1200.00"
type input "1"
type input "120.00"
type input "0.00"
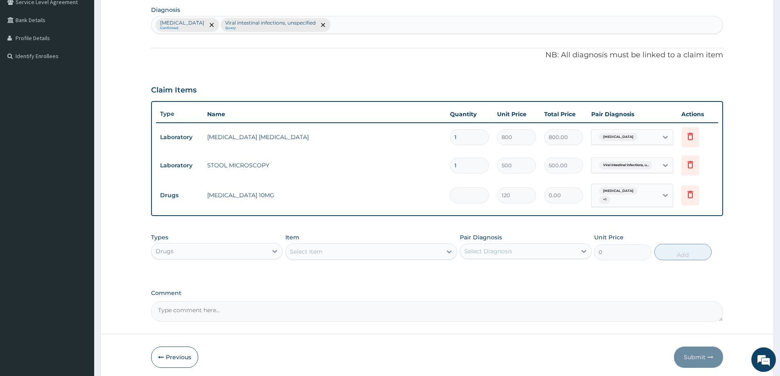
type input "6"
type input "720.00"
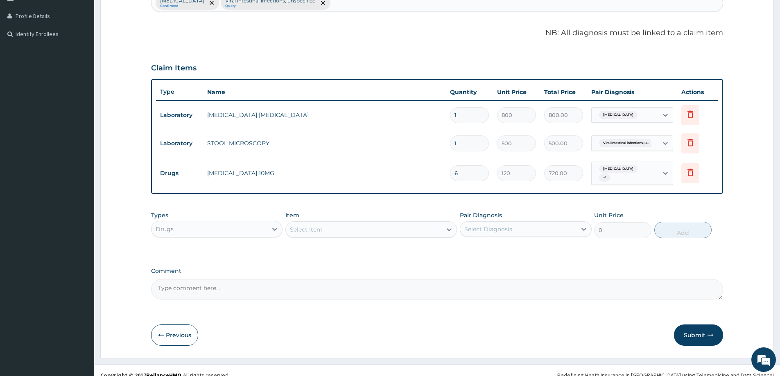
scroll to position [227, 0]
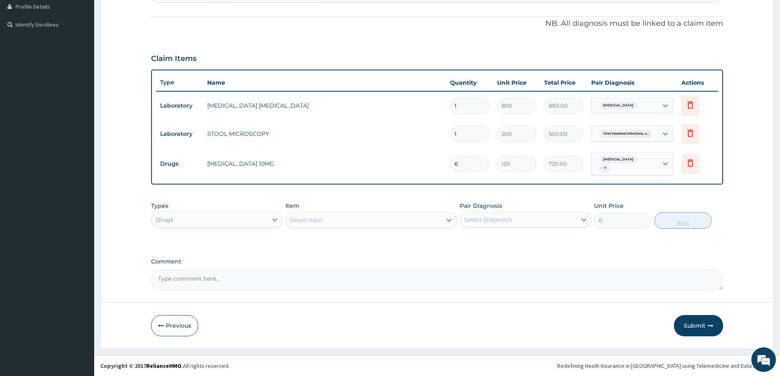
type input "6"
click at [360, 231] on div "Types Drugs Item Select Item Pair Diagnosis Select Diagnosis Unit Price 0 Add" at bounding box center [437, 215] width 572 height 35
click at [370, 221] on div "Select Item" at bounding box center [364, 220] width 156 height 13
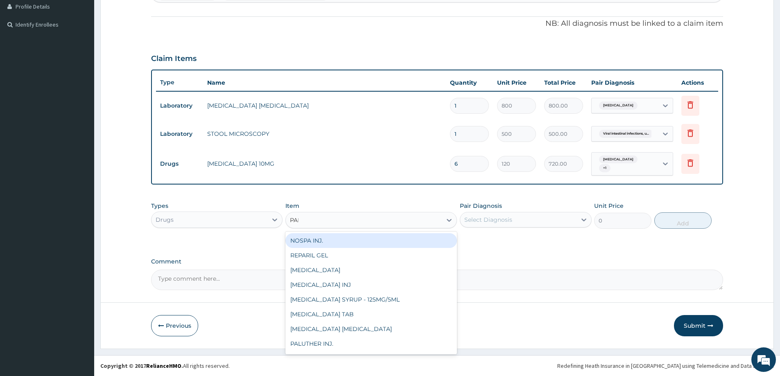
type input "PARA"
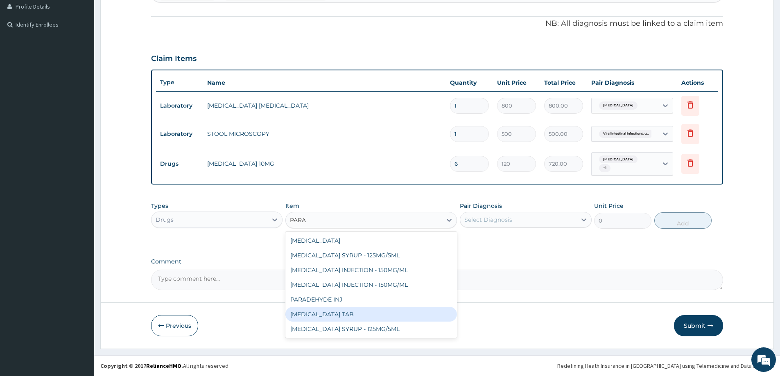
click at [340, 315] on div "PARACETAMOL TAB" at bounding box center [372, 314] width 172 height 15
type input "7.5"
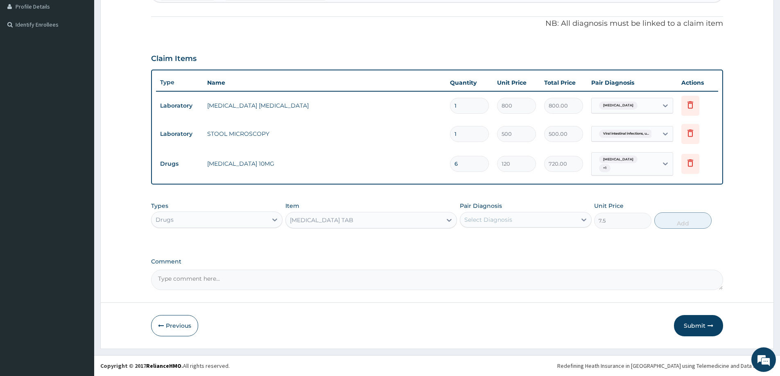
click at [487, 221] on div "Select Diagnosis" at bounding box center [489, 220] width 48 height 8
click at [499, 240] on label "Malaria, unspecified" at bounding box center [499, 240] width 51 height 8
checkbox input "true"
click at [687, 221] on button "Add" at bounding box center [683, 221] width 57 height 16
type input "0"
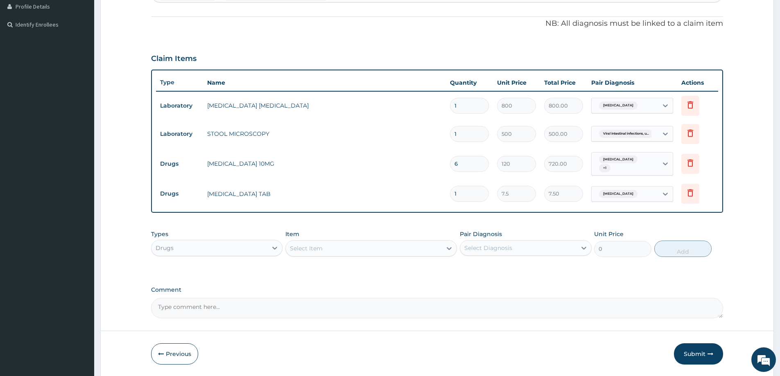
type input "12"
type input "90.00"
type input "12"
click at [689, 164] on icon at bounding box center [691, 163] width 10 height 10
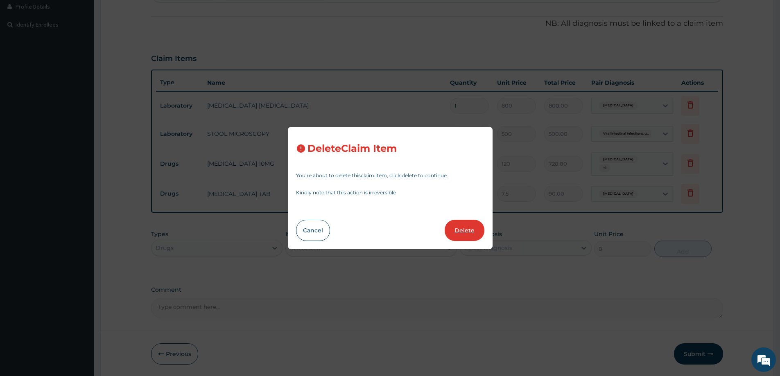
click at [472, 231] on button "Delete" at bounding box center [465, 230] width 40 height 21
type input "12"
type input "7.5"
type input "90.00"
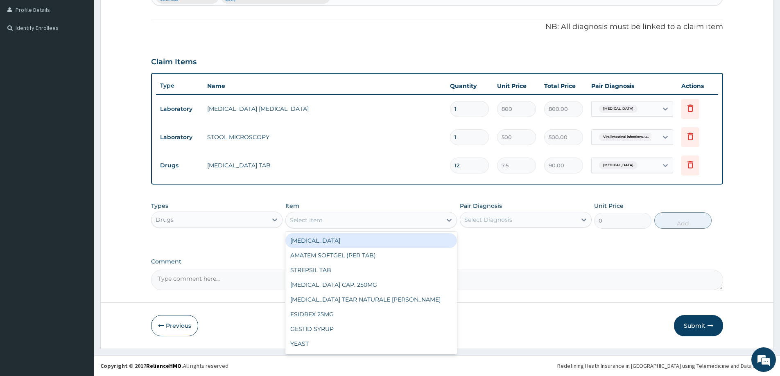
click at [325, 224] on div "Select Item" at bounding box center [364, 220] width 156 height 13
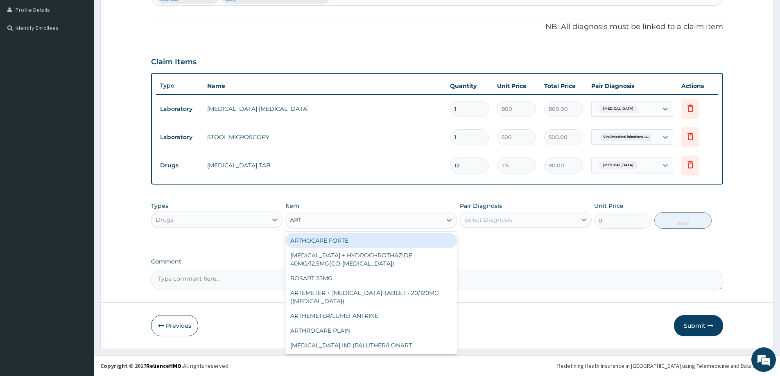
type input "ARTE"
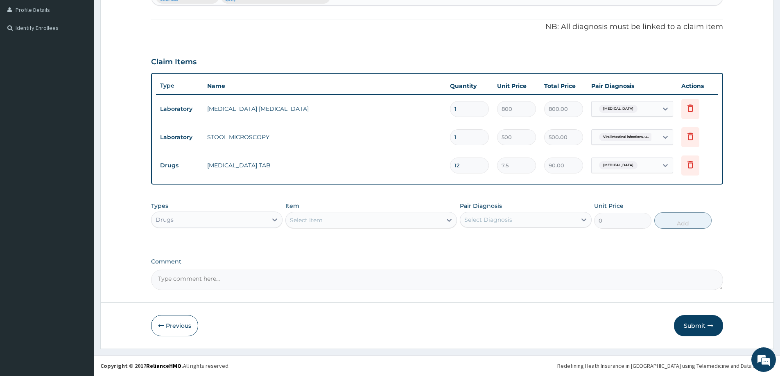
click at [319, 214] on div "Select Item" at bounding box center [364, 220] width 156 height 13
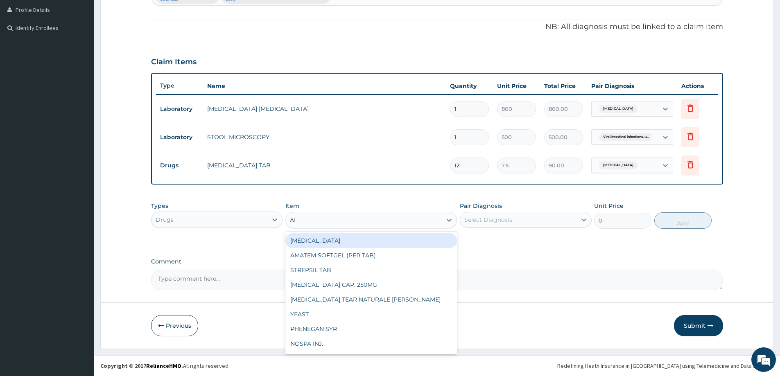
type input "AMA"
click at [330, 238] on div "AMATEM SOFTGEL (PER TAB)" at bounding box center [372, 240] width 172 height 15
type input "350"
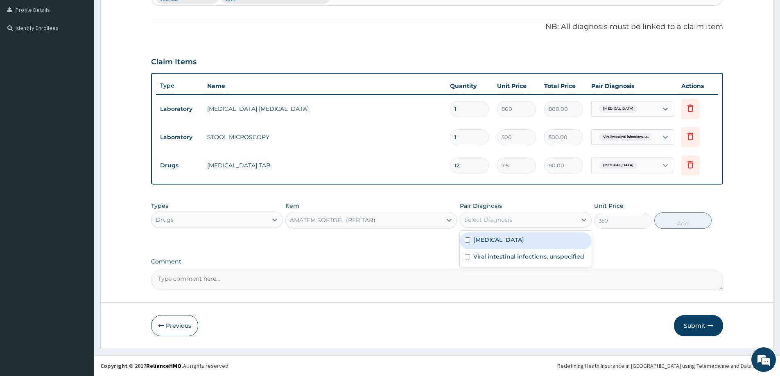
click at [491, 218] on div "Select Diagnosis" at bounding box center [489, 220] width 48 height 8
click at [499, 244] on label "Malaria, unspecified" at bounding box center [499, 240] width 51 height 8
checkbox input "true"
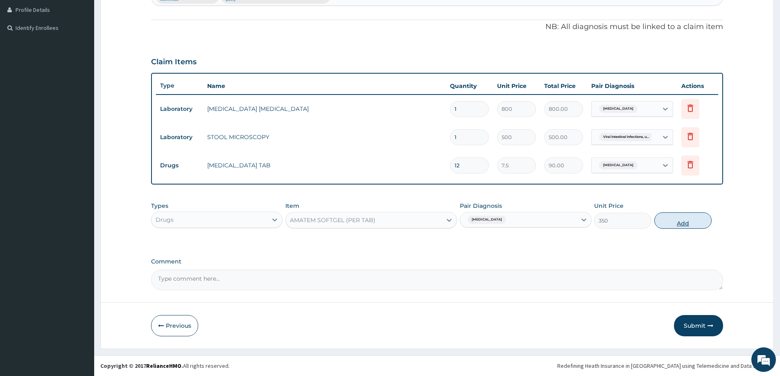
click at [688, 224] on button "Add" at bounding box center [683, 221] width 57 height 16
type input "0"
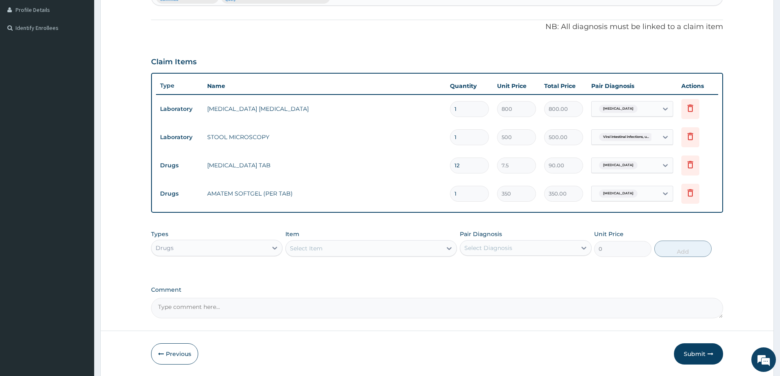
drag, startPoint x: 465, startPoint y: 202, endPoint x: 431, endPoint y: 202, distance: 34.4
click at [431, 202] on tr "Drugs AMATEM SOFTGEL (PER TAB) 1 350 350.00 Malaria, unspecified Delete" at bounding box center [437, 194] width 562 height 28
click at [471, 197] on input "1" at bounding box center [469, 194] width 39 height 16
click at [467, 195] on input "1" at bounding box center [469, 194] width 39 height 16
click at [464, 192] on input "1" at bounding box center [469, 194] width 39 height 16
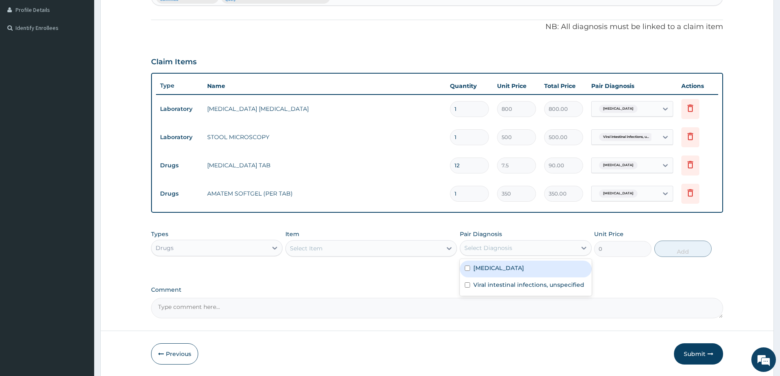
click at [490, 242] on div "Select Diagnosis" at bounding box center [518, 248] width 116 height 13
click at [462, 186] on input "1" at bounding box center [469, 194] width 39 height 16
type input "0.00"
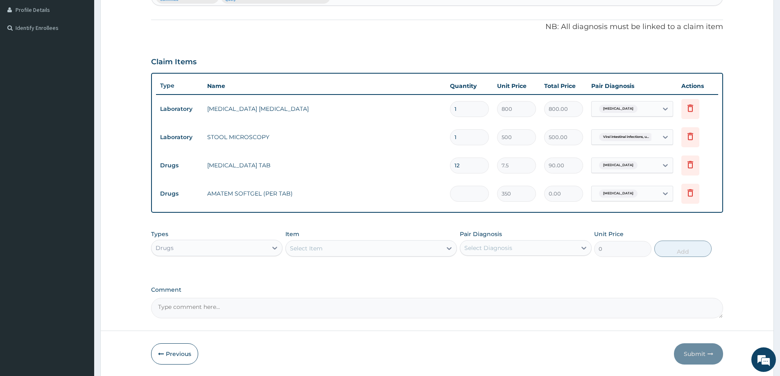
type input "6"
type input "2100.00"
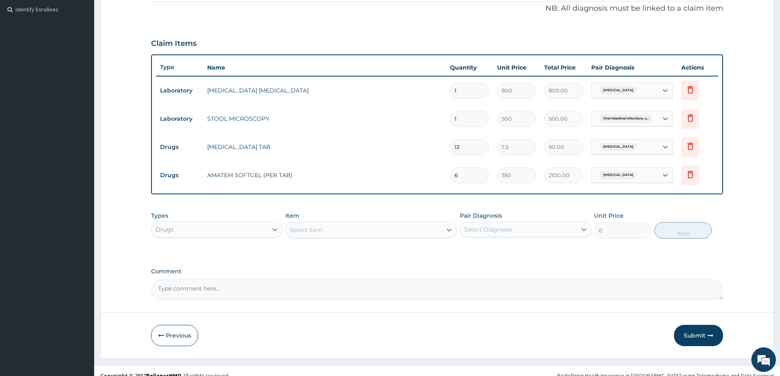
scroll to position [252, 0]
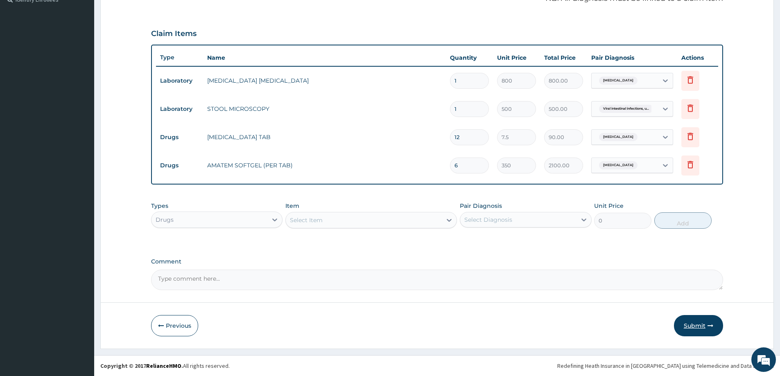
type input "6"
click at [700, 328] on button "Submit" at bounding box center [698, 325] width 49 height 21
